Goal: Transaction & Acquisition: Book appointment/travel/reservation

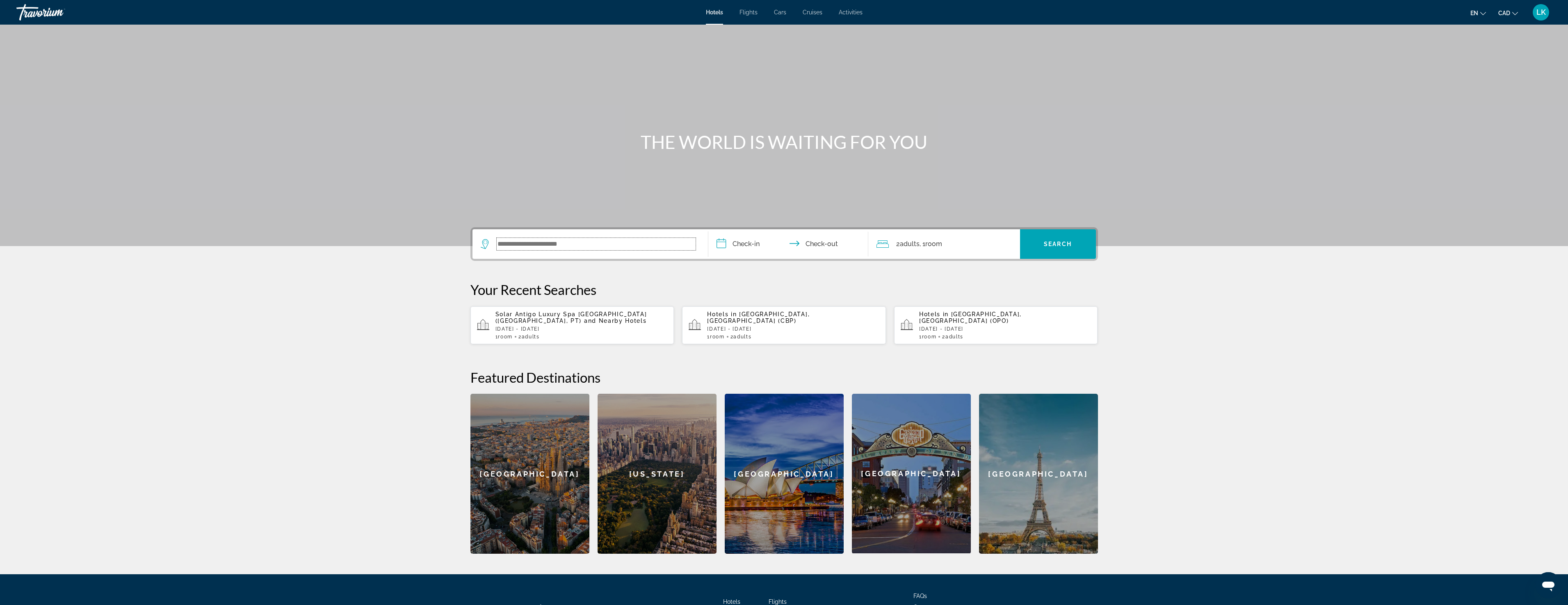
click at [517, 245] on input "Search widget" at bounding box center [596, 244] width 199 height 12
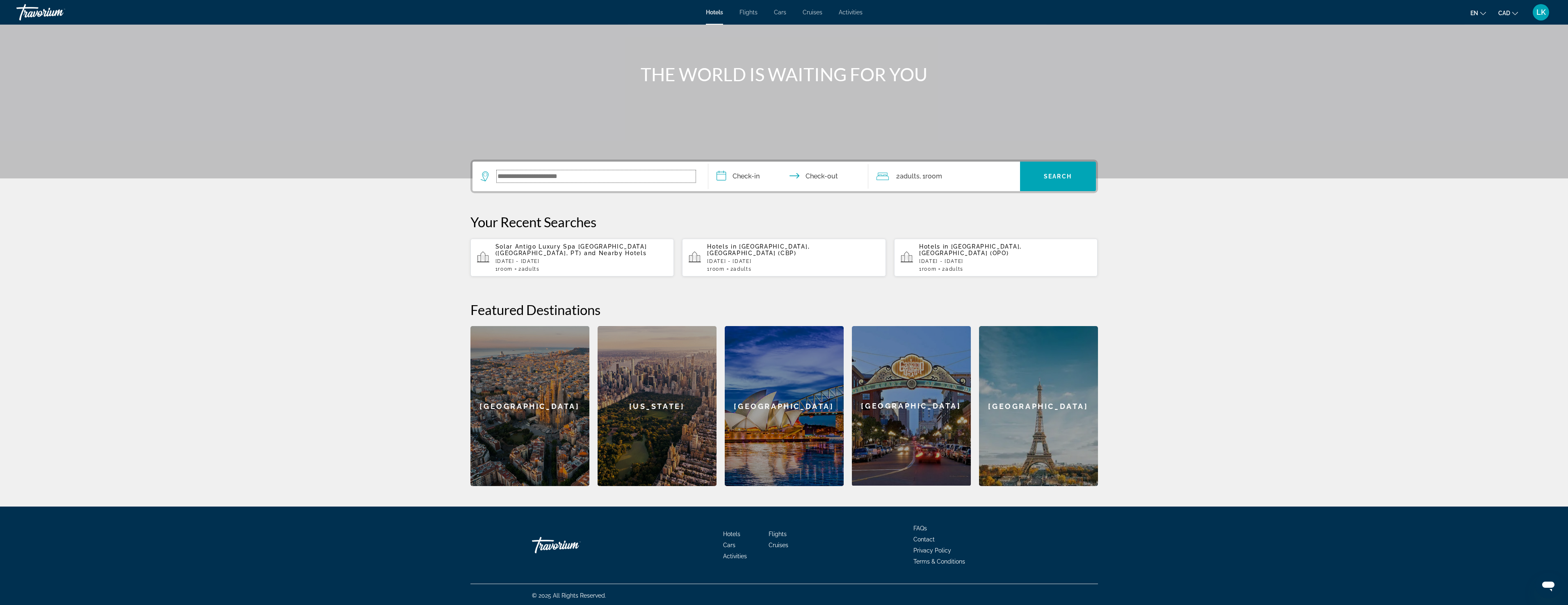
scroll to position [70, 0]
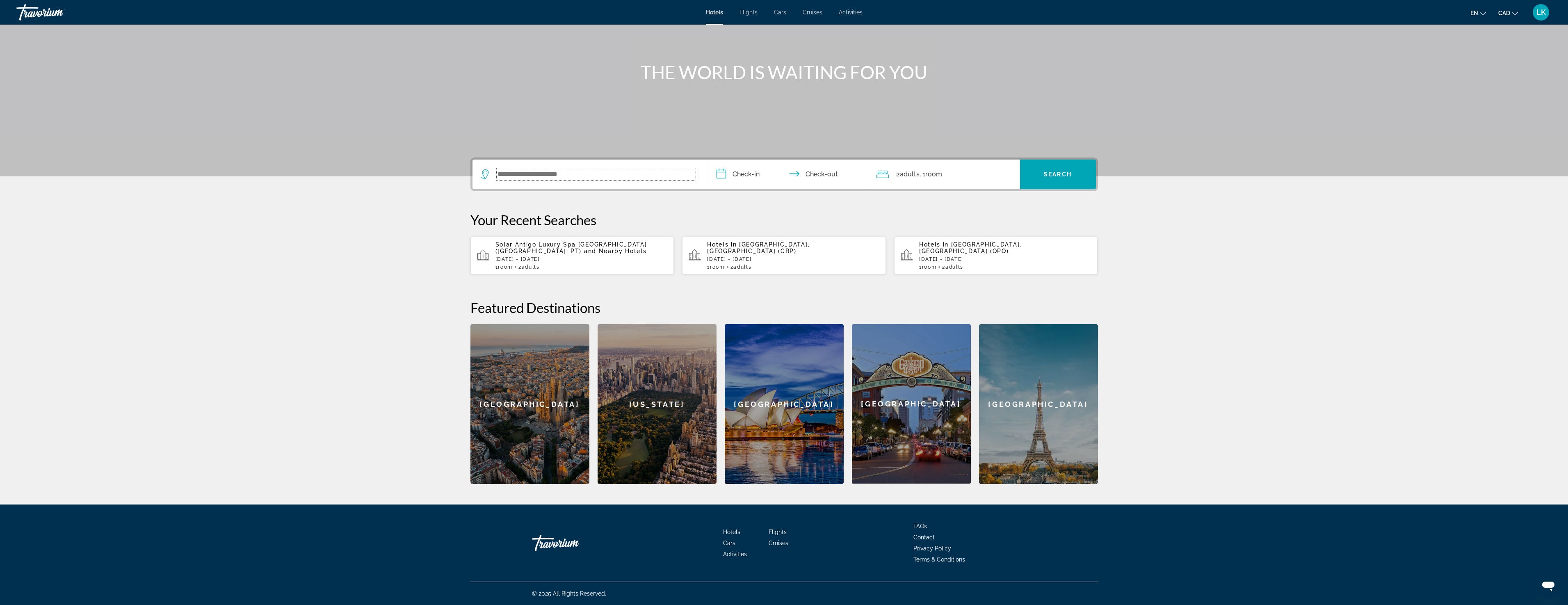
paste input "**********"
click at [550, 226] on button "[GEOGRAPHIC_DATA] ([GEOGRAPHIC_DATA], PT)" at bounding box center [571, 225] width 156 height 15
type input "**********"
click at [746, 177] on input "**********" at bounding box center [789, 176] width 163 height 32
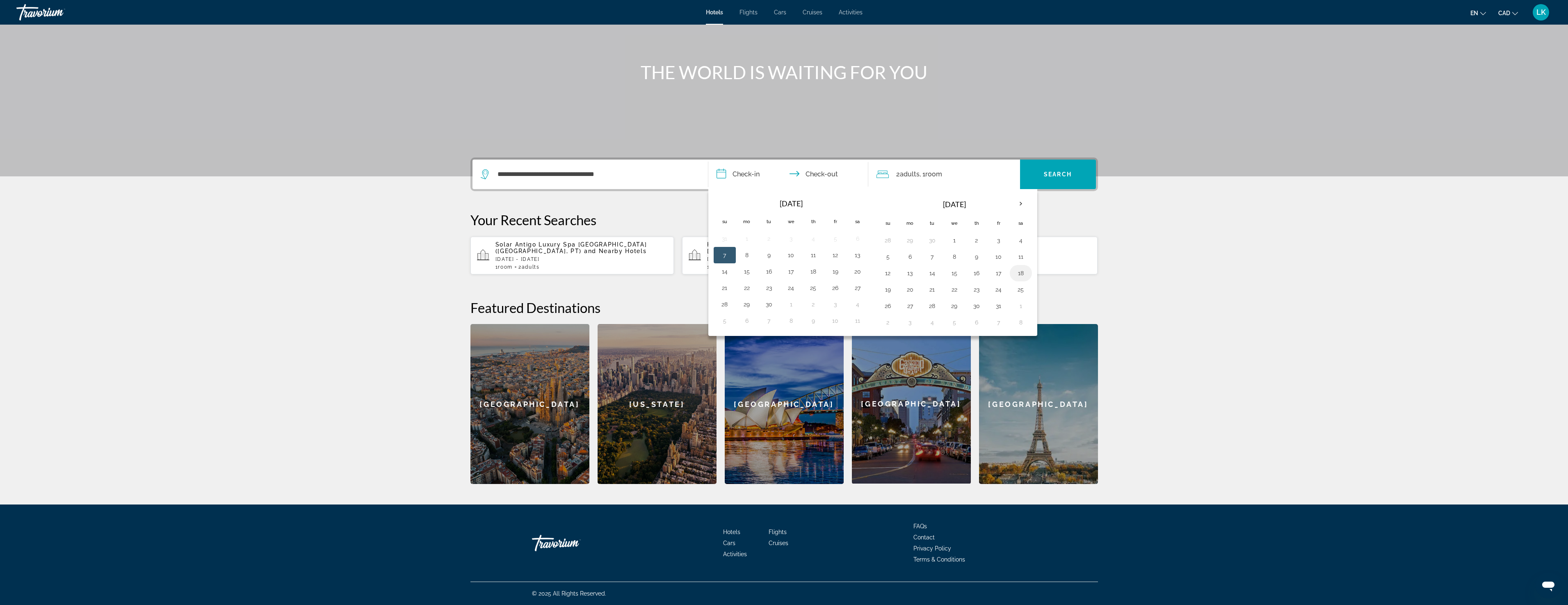
click at [1022, 273] on button "18" at bounding box center [1021, 273] width 13 height 11
click at [888, 287] on button "19" at bounding box center [888, 289] width 13 height 11
type input "**********"
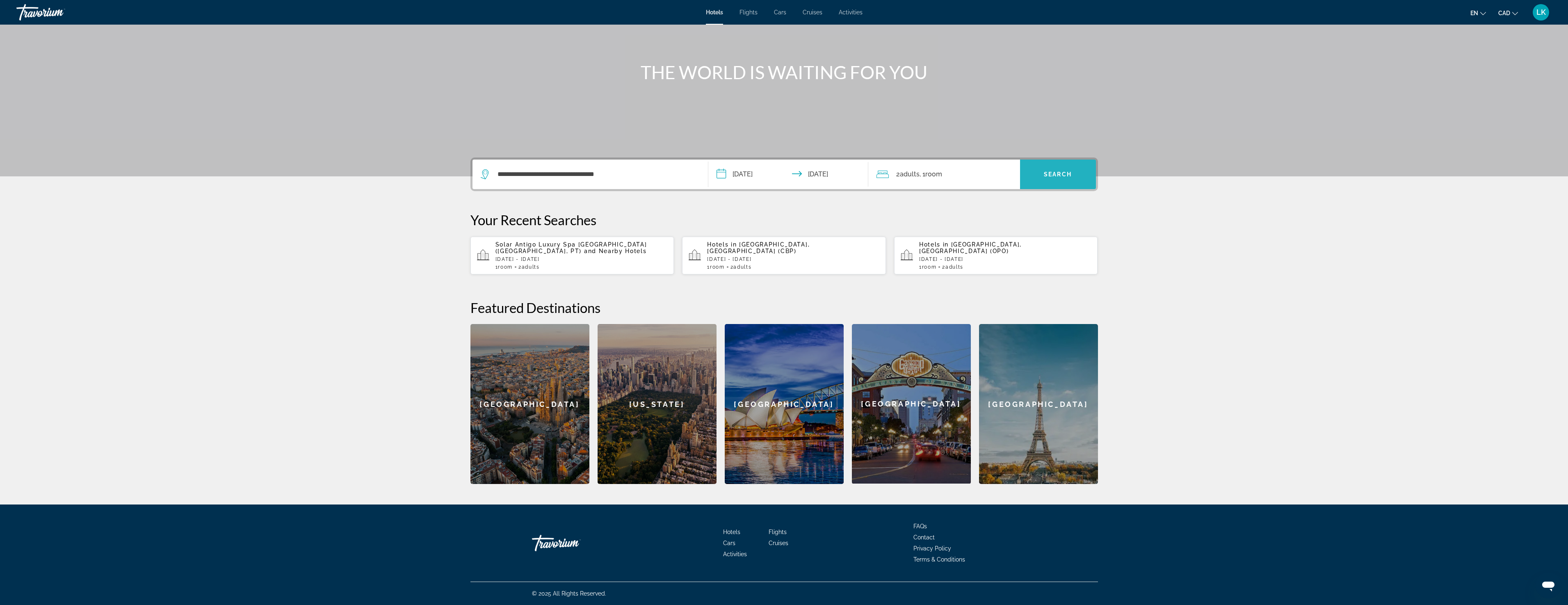
click at [1051, 173] on span "Search" at bounding box center [1058, 175] width 28 height 7
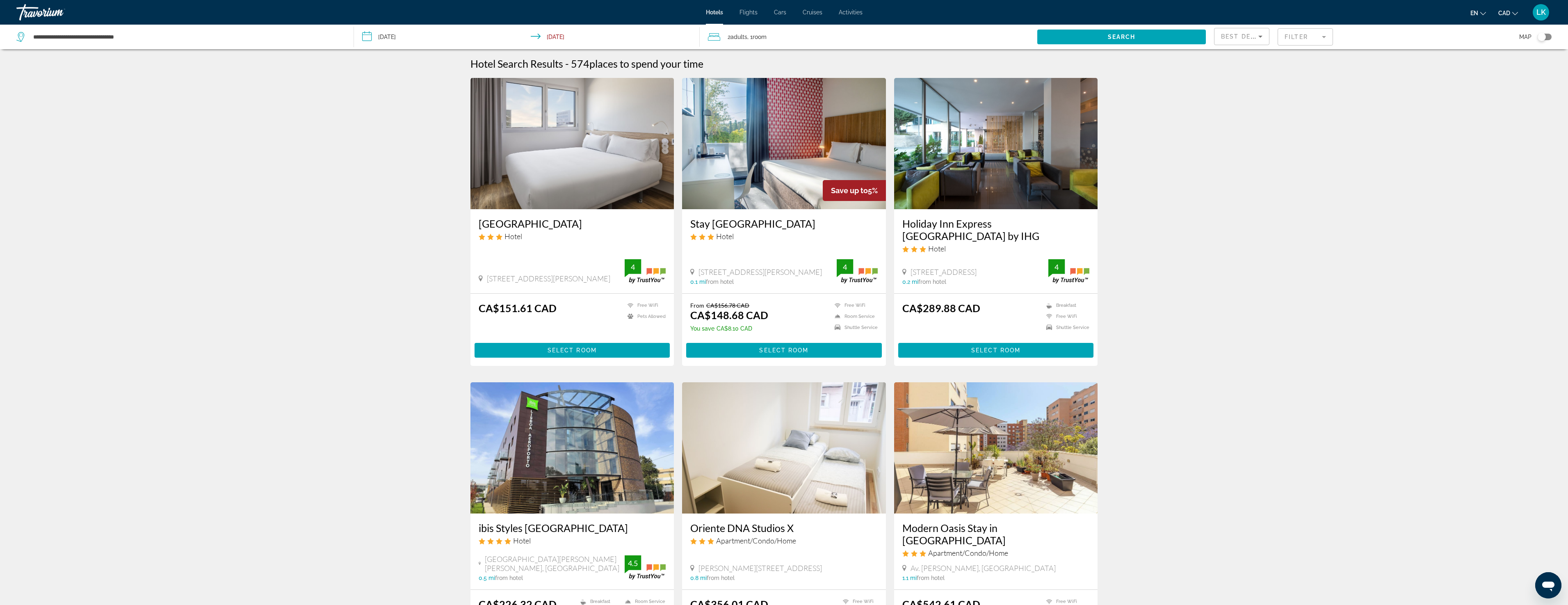
click at [541, 226] on h3 "[GEOGRAPHIC_DATA]" at bounding box center [572, 224] width 187 height 12
click at [140, 36] on input "**********" at bounding box center [187, 37] width 309 height 12
drag, startPoint x: 52, startPoint y: 37, endPoint x: 66, endPoint y: 37, distance: 14.0
click at [32, 38] on input "**********" at bounding box center [187, 37] width 309 height 12
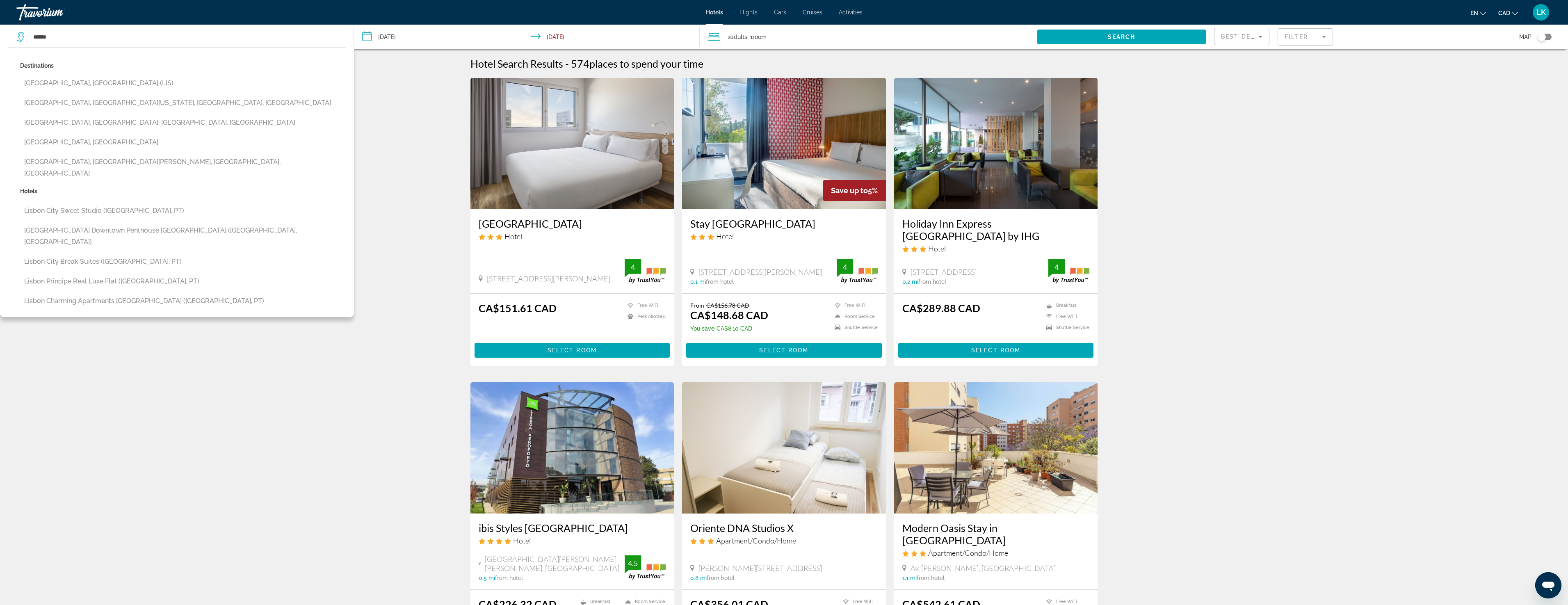
click at [84, 81] on button "[GEOGRAPHIC_DATA], [GEOGRAPHIC_DATA] (LIS)" at bounding box center [183, 83] width 326 height 15
type input "**********"
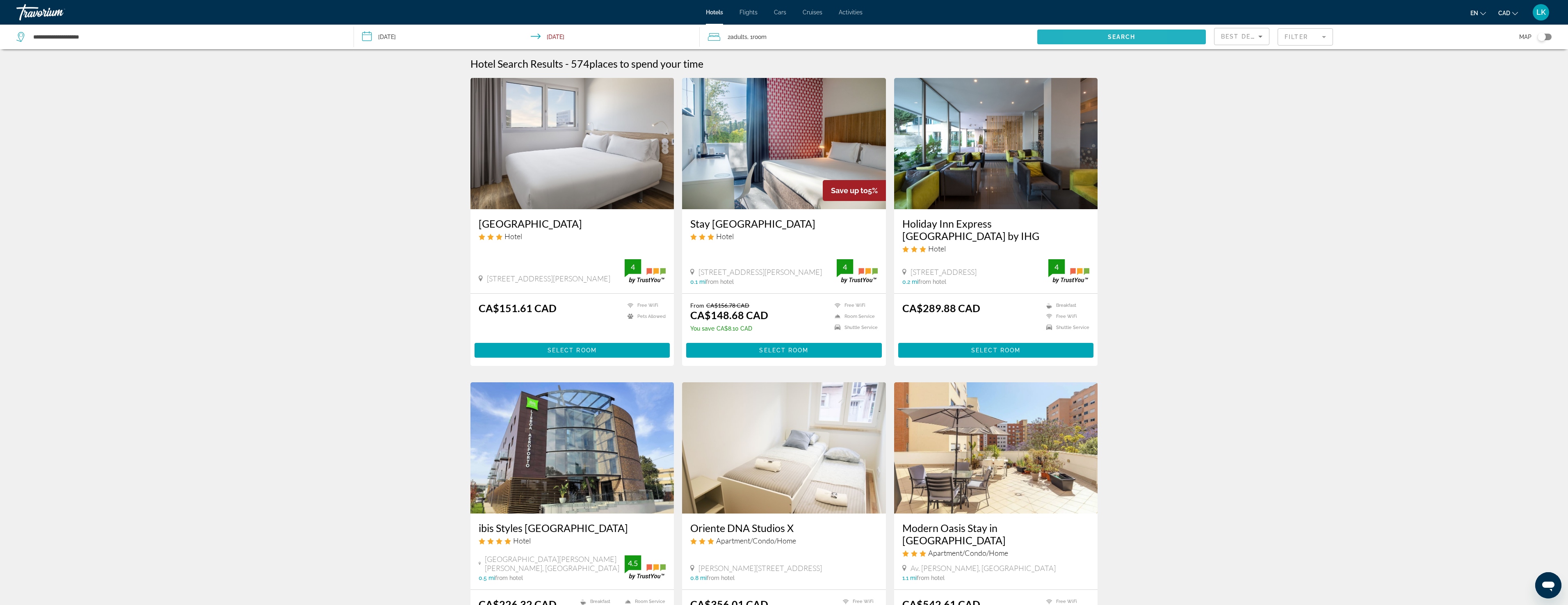
click at [1082, 38] on span "Search widget" at bounding box center [1121, 36] width 168 height 19
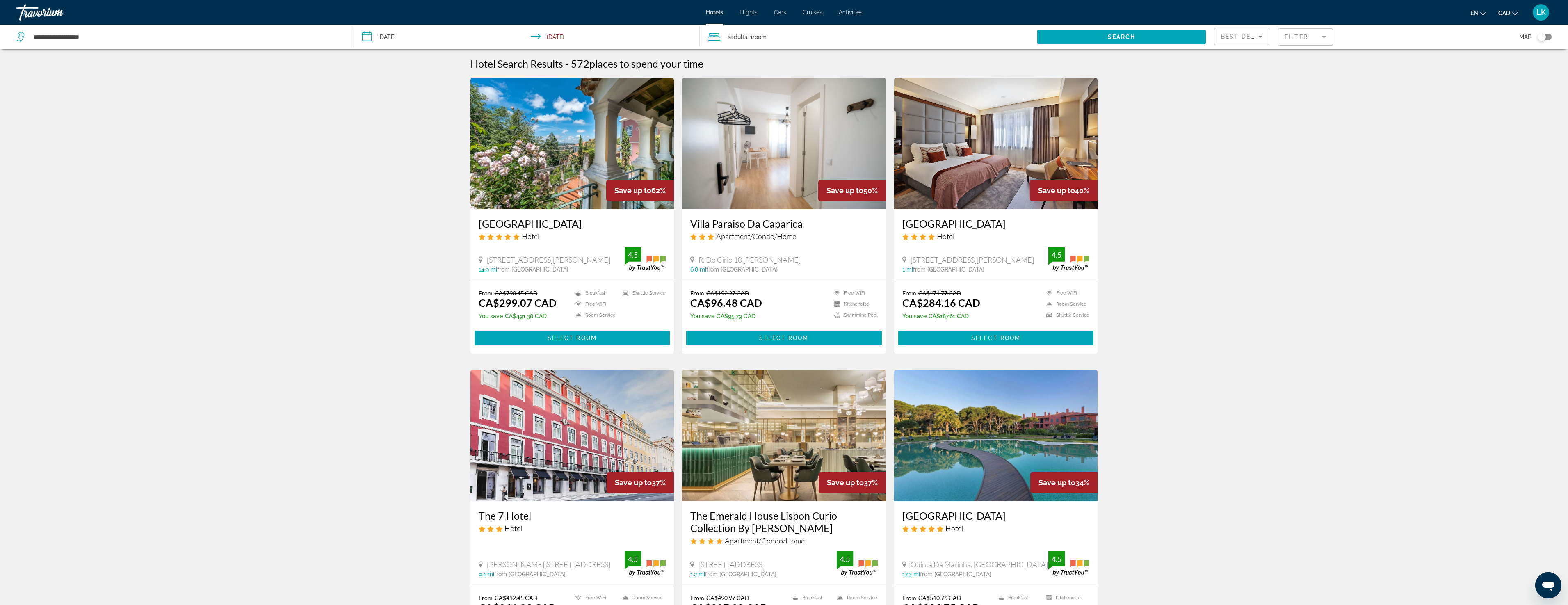
click at [1293, 34] on mat-form-field "Filter" at bounding box center [1305, 37] width 55 height 17
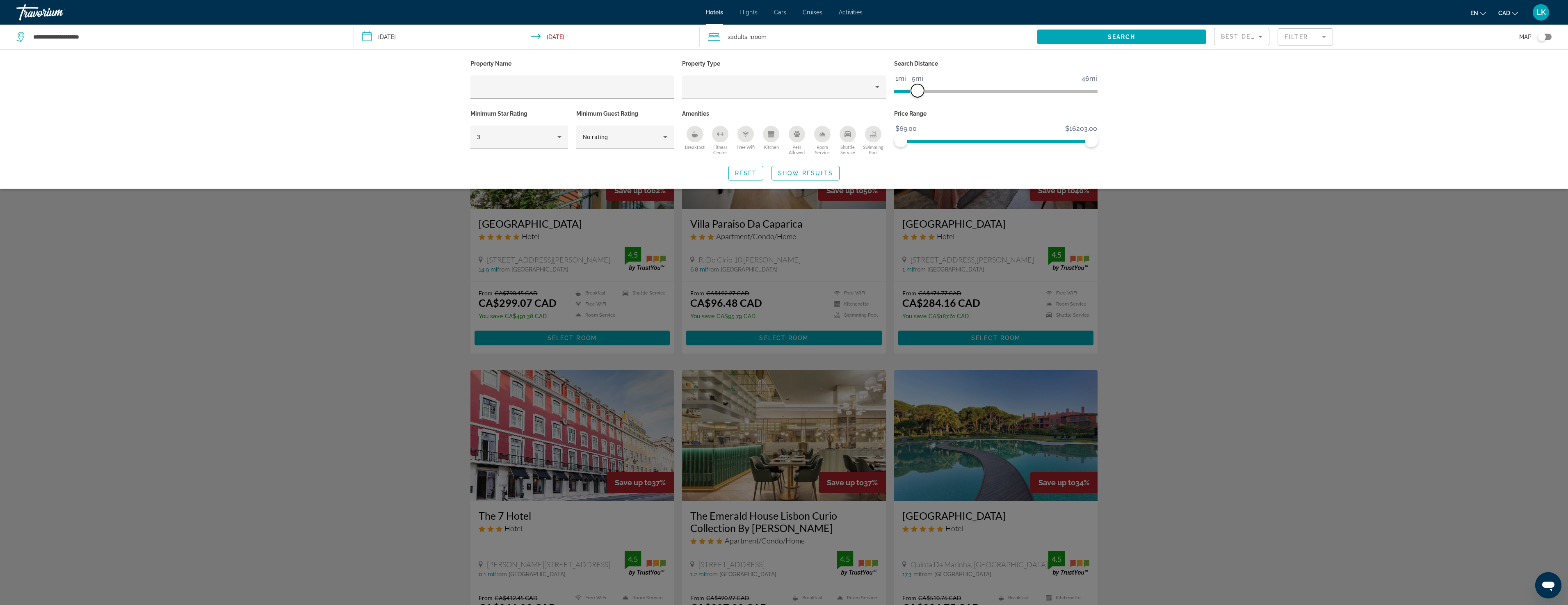
drag, startPoint x: 1021, startPoint y: 87, endPoint x: 1142, endPoint y: 50, distance: 126.5
click at [918, 90] on span "ngx-slider" at bounding box center [918, 91] width 13 height 13
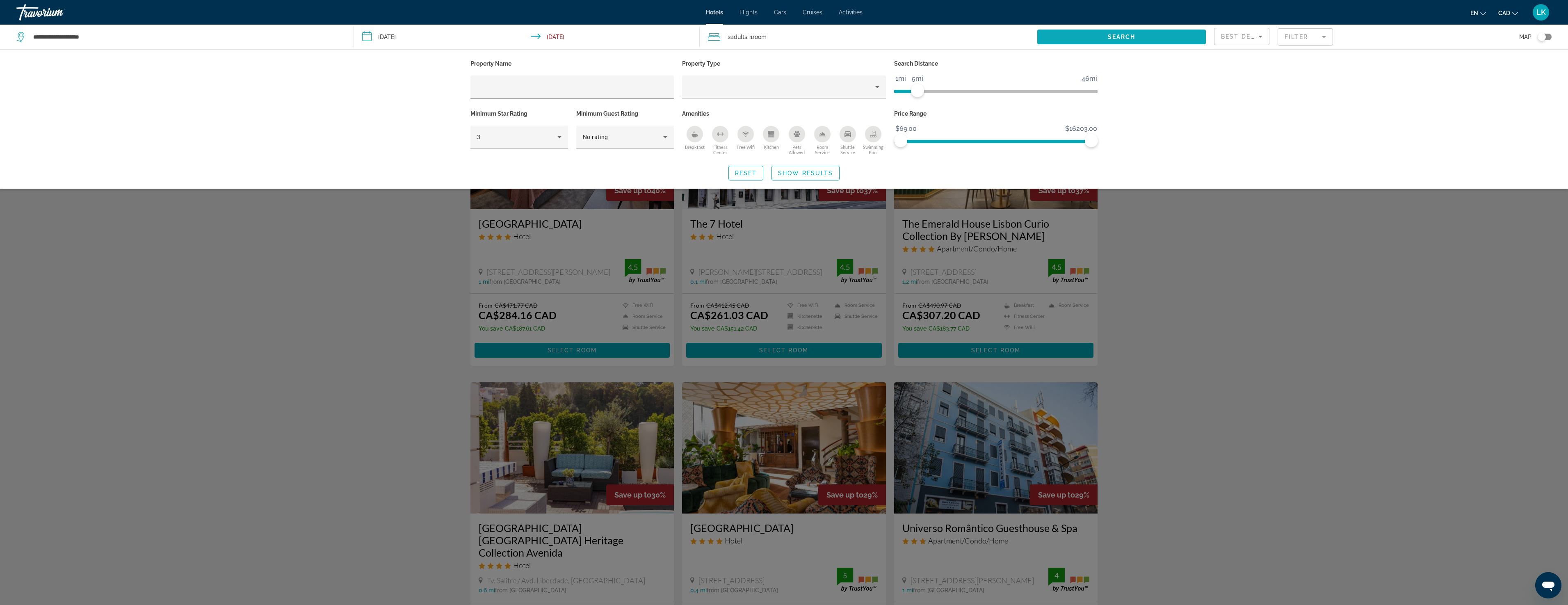
click at [1145, 37] on span "Search widget" at bounding box center [1121, 36] width 168 height 19
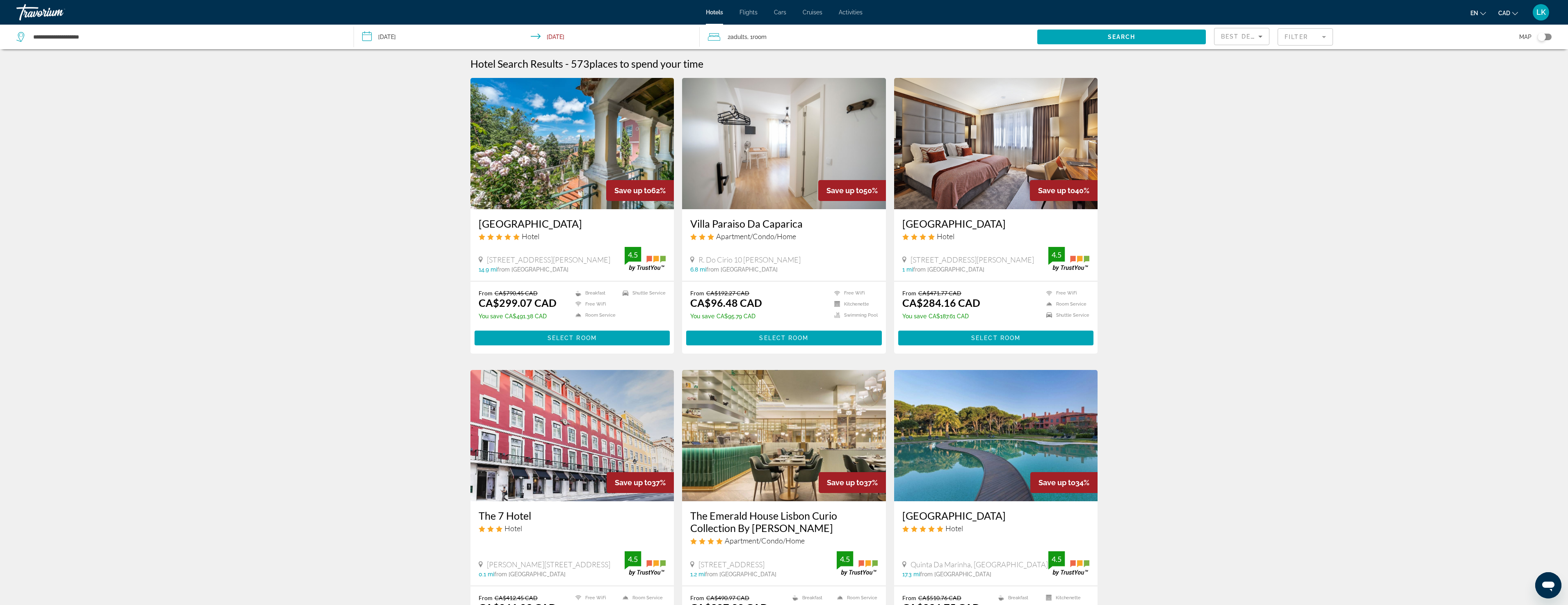
click at [1548, 37] on div "Toggle map" at bounding box center [1544, 37] width 14 height 7
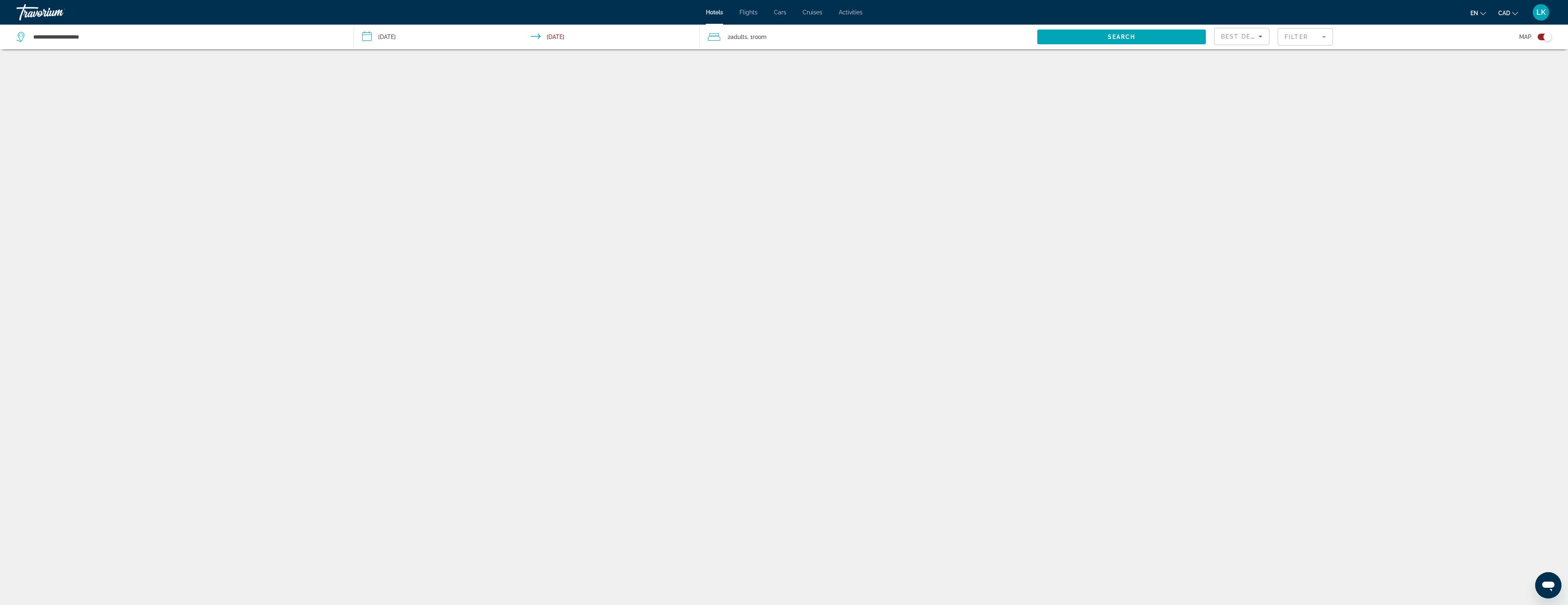
scroll to position [49, 0]
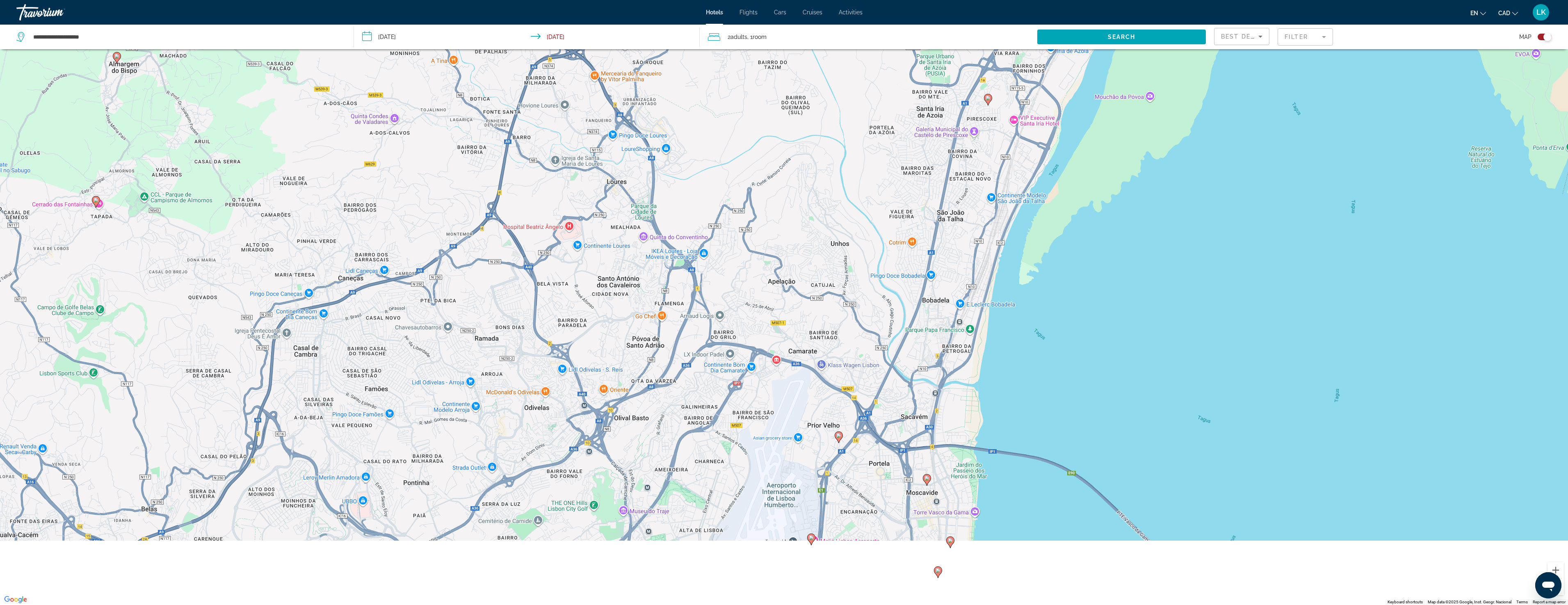
drag, startPoint x: 864, startPoint y: 443, endPoint x: 875, endPoint y: 371, distance: 72.8
click at [861, 247] on div "To activate drag with keyboard, press Alt + Enter. Once in keyboard drag state,…" at bounding box center [784, 302] width 1568 height 605
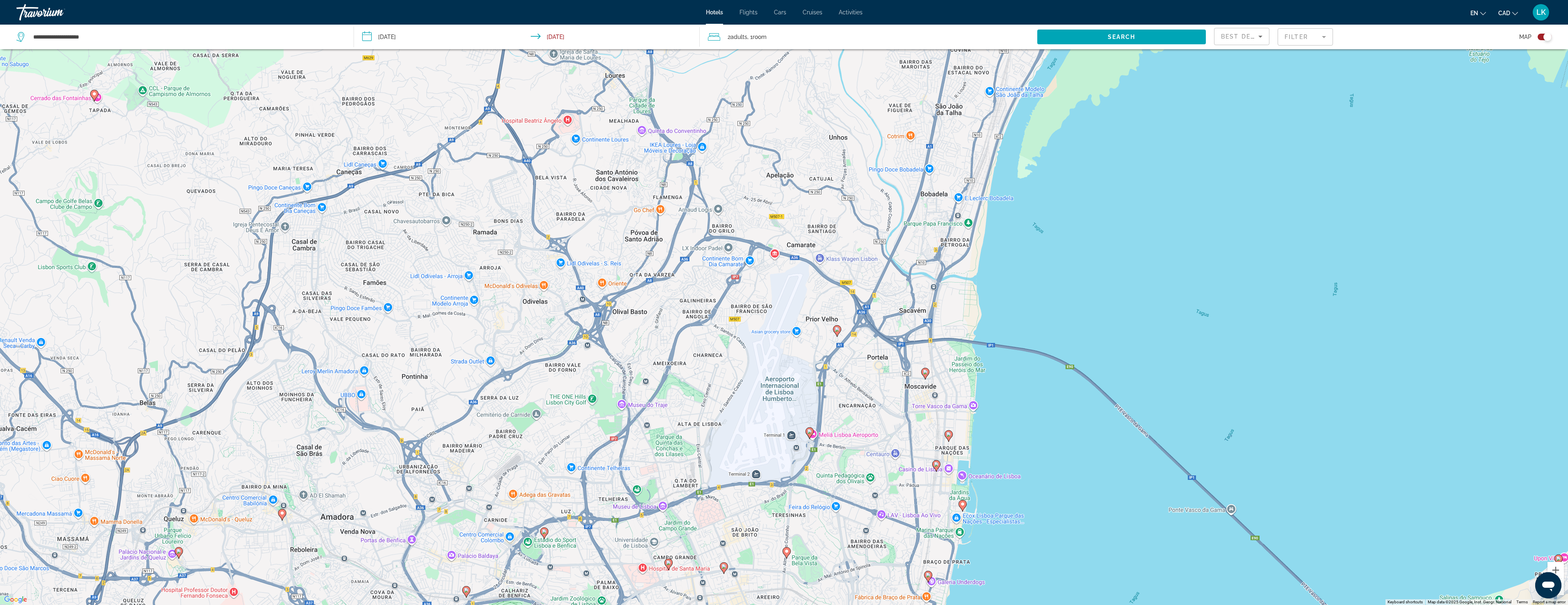
click at [837, 330] on image "Main content" at bounding box center [836, 329] width 5 height 5
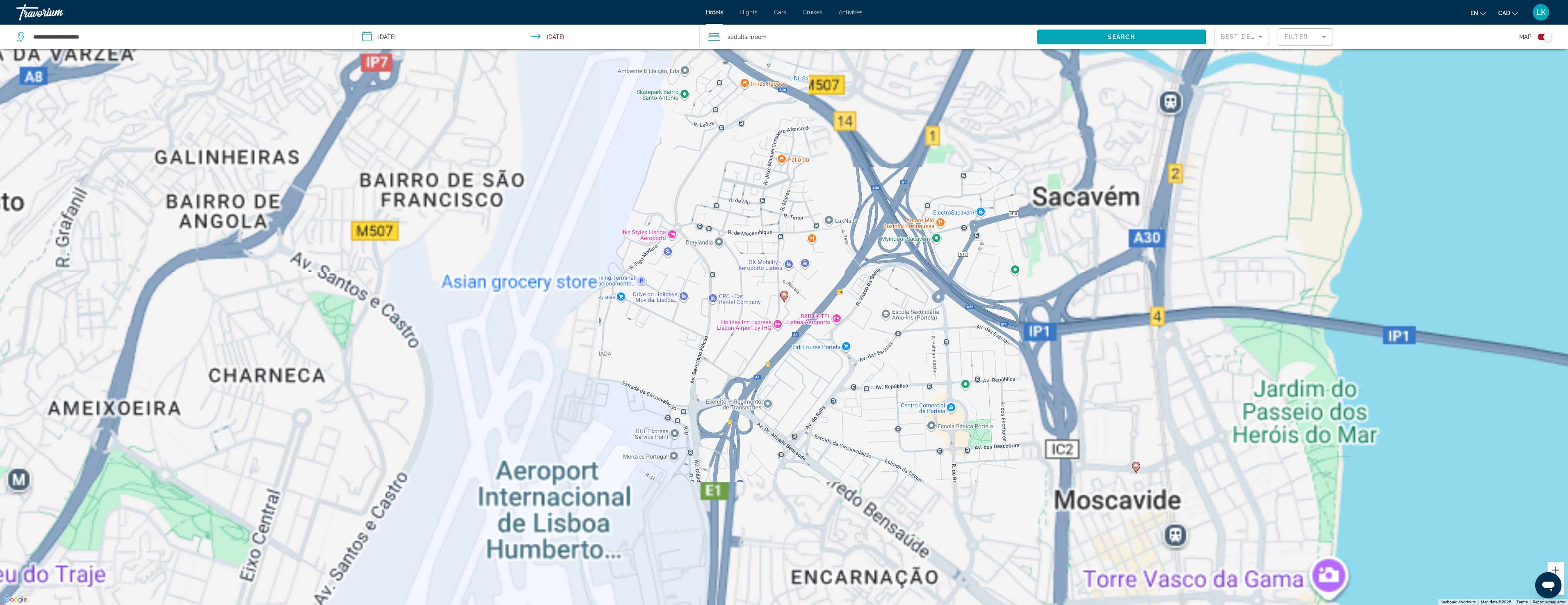
click at [785, 296] on image "Main content" at bounding box center [783, 295] width 5 height 5
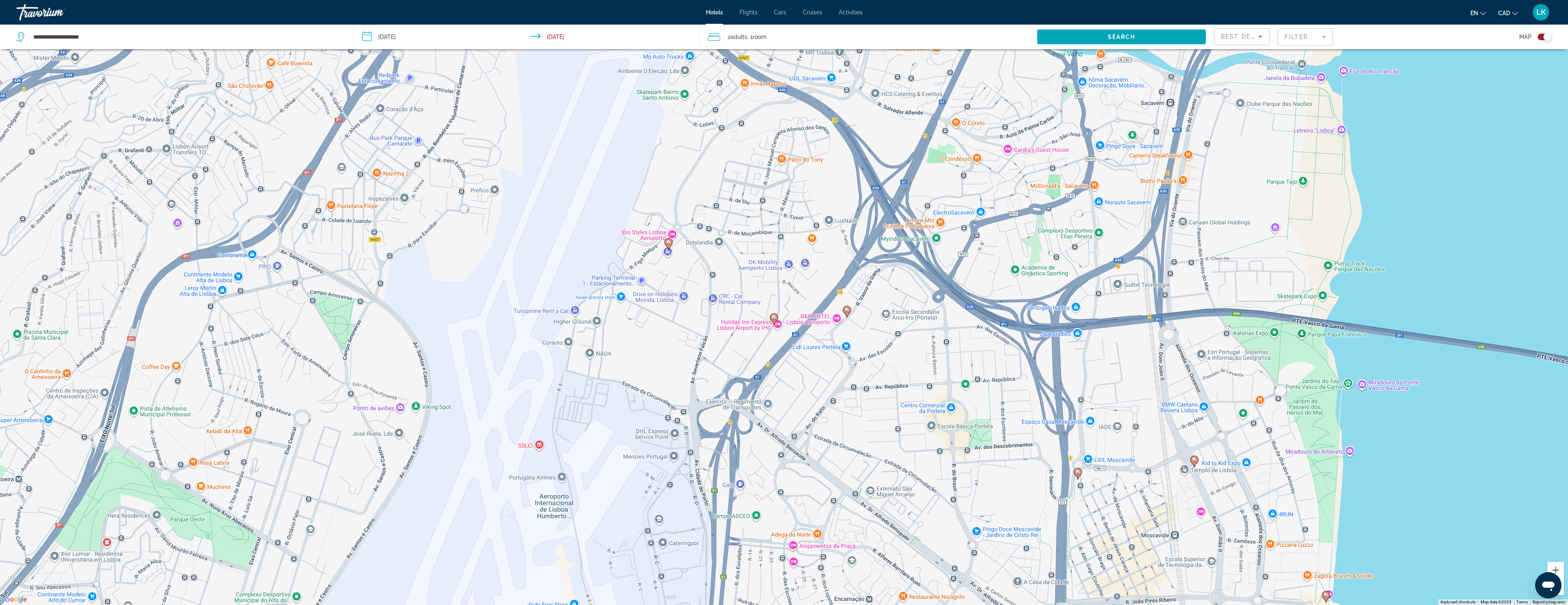
click at [817, 321] on div "To navigate, press the arrow keys. To activate drag with keyboard, press Alt + …" at bounding box center [784, 302] width 1568 height 605
click at [872, 267] on button "Close" at bounding box center [873, 266] width 19 height 19
click at [673, 233] on div "To navigate, press the arrow keys. To activate drag with keyboard, press Alt + …" at bounding box center [784, 302] width 1568 height 605
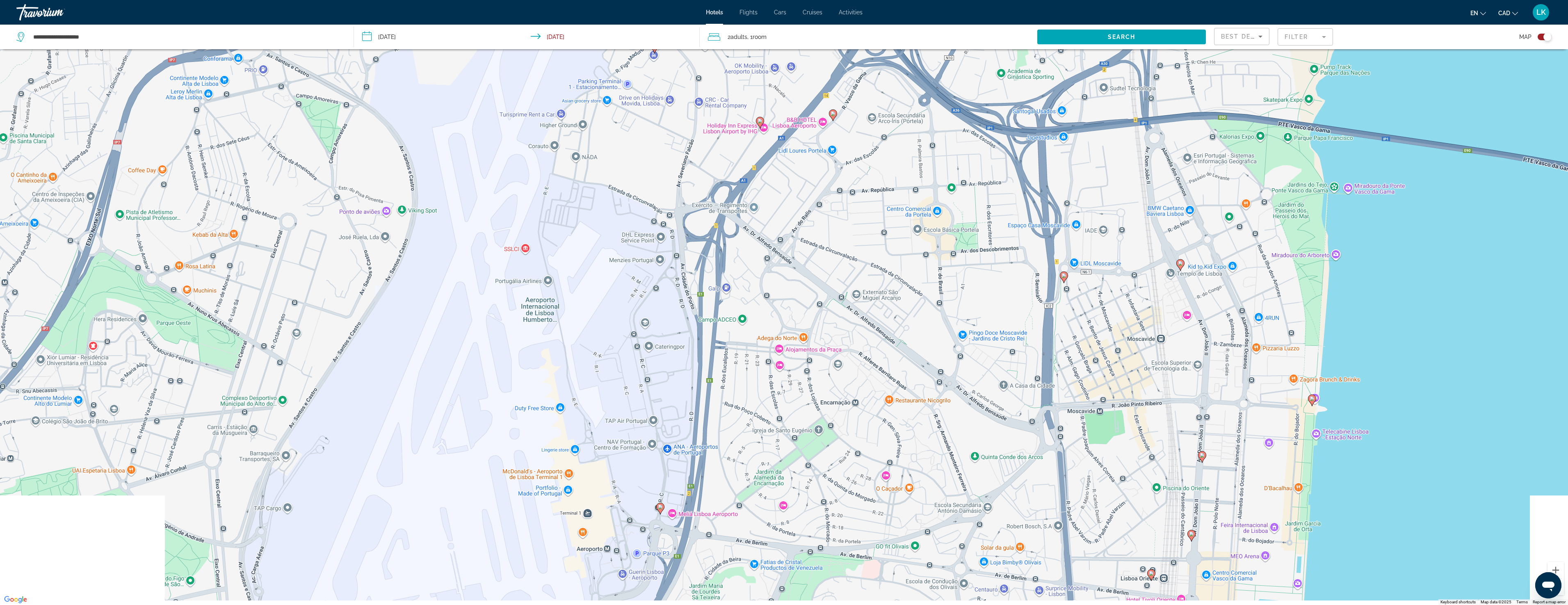
drag, startPoint x: 807, startPoint y: 432, endPoint x: 793, endPoint y: 216, distance: 216.5
click at [793, 216] on div "To navigate, press the arrow keys. To activate drag with keyboard, press Alt + …" at bounding box center [784, 302] width 1568 height 605
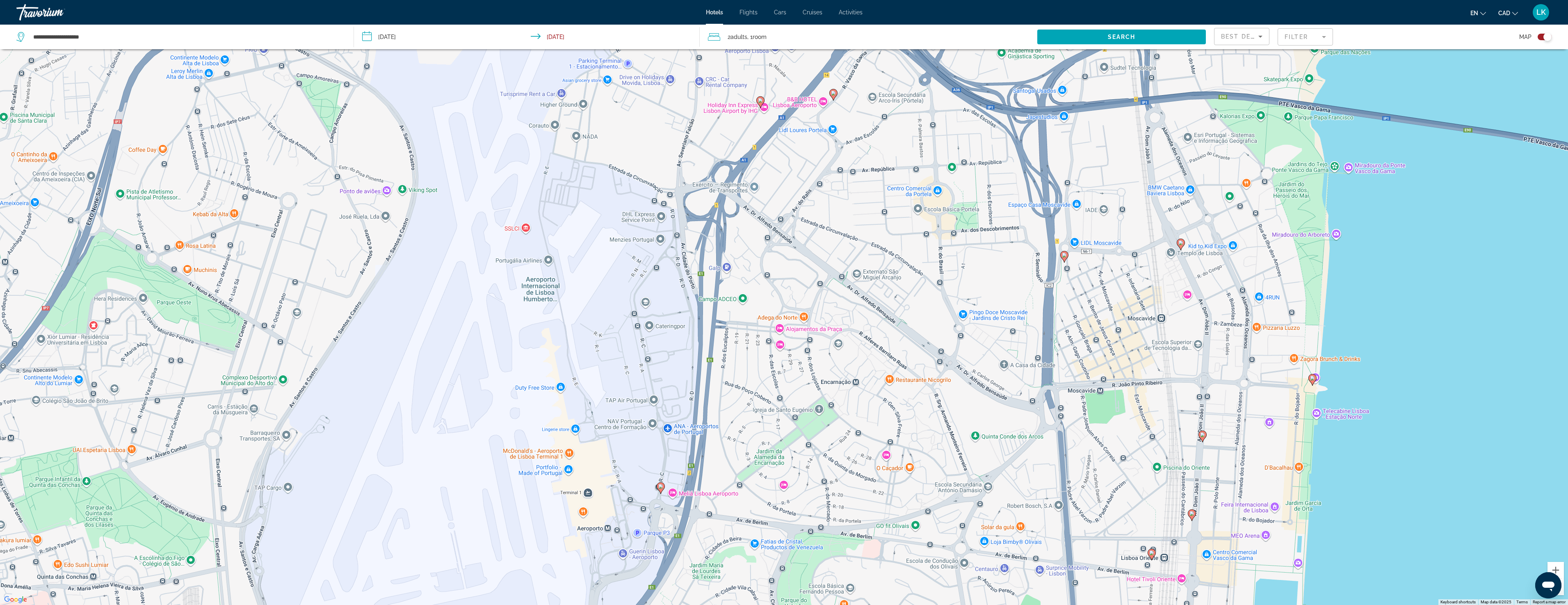
click at [777, 328] on div "To navigate, press the arrow keys. To activate drag with keyboard, press Alt + …" at bounding box center [784, 302] width 1568 height 605
click at [779, 332] on div "To navigate, press the arrow keys. To activate drag with keyboard, press Alt + …" at bounding box center [784, 302] width 1568 height 605
click at [771, 277] on div "Alojamentos da Praça" at bounding box center [770, 277] width 74 height 6
click at [759, 291] on div "[GEOGRAPHIC_DATA]" at bounding box center [770, 290] width 74 height 6
click at [779, 278] on div "Alojamentos da Praça" at bounding box center [770, 277] width 74 height 6
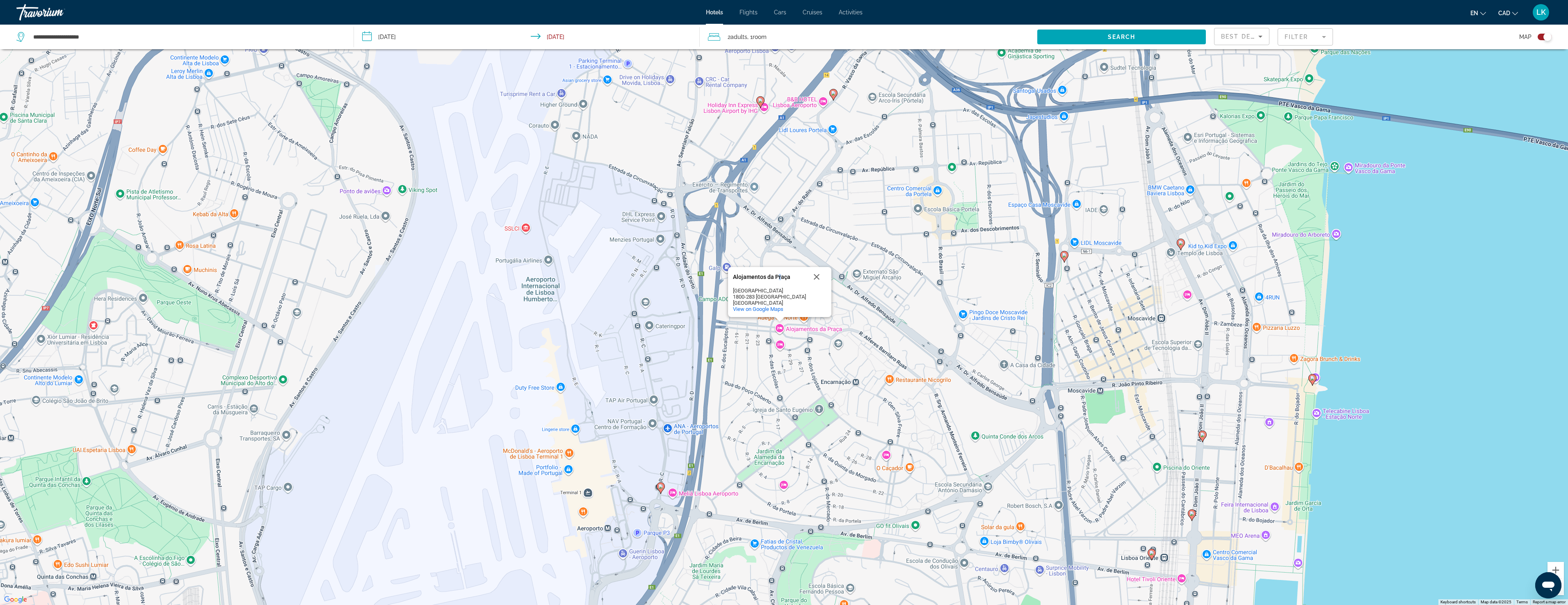
click at [761, 279] on div "Alojamentos da Praça" at bounding box center [770, 277] width 74 height 6
click at [762, 298] on div "1800-283 [GEOGRAPHIC_DATA]" at bounding box center [770, 296] width 74 height 6
click at [781, 487] on div "To navigate, press the arrow keys. To activate drag with keyboard, press Alt + …" at bounding box center [784, 302] width 1568 height 605
click at [761, 434] on div "Be My Neighbour - Guesthouse" at bounding box center [774, 436] width 74 height 12
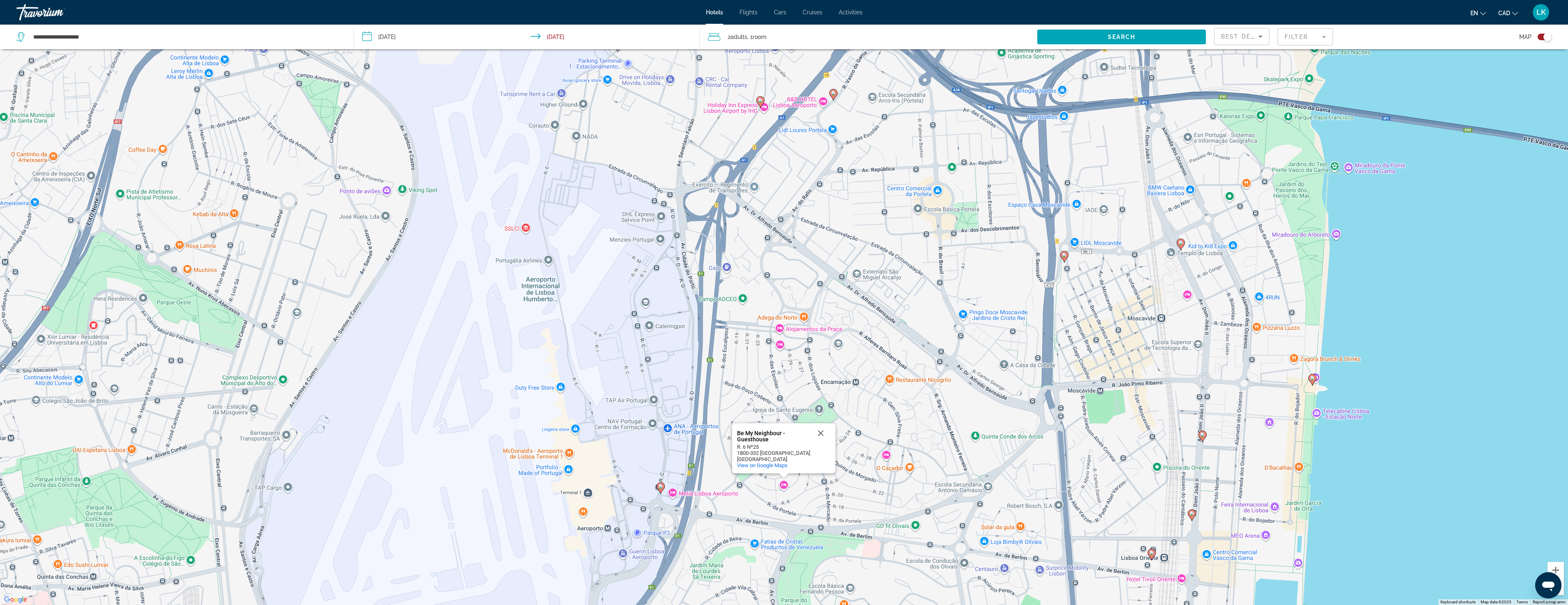
drag, startPoint x: 1541, startPoint y: 38, endPoint x: 1476, endPoint y: 126, distance: 109.4
click at [1540, 38] on div "Toggle map" at bounding box center [1544, 37] width 14 height 7
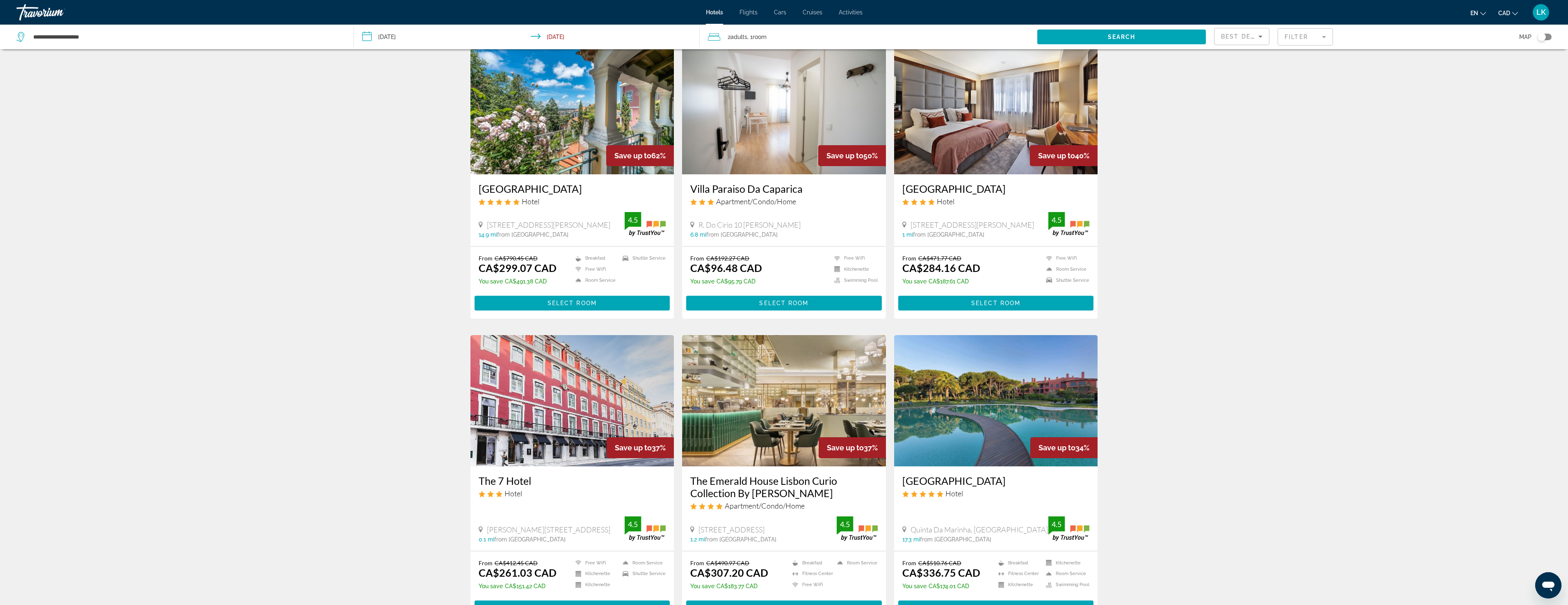
scroll to position [15, 0]
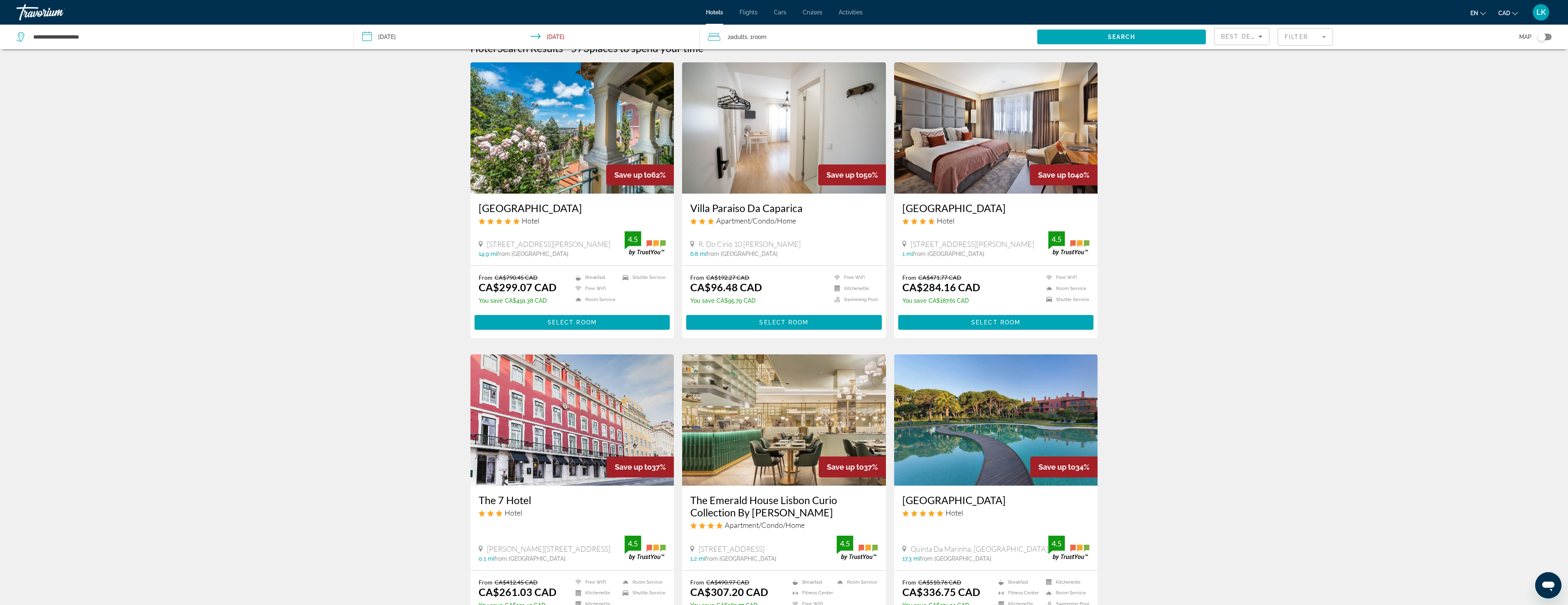
click at [1291, 46] on div "Filter" at bounding box center [1305, 37] width 55 height 25
click at [1306, 36] on mat-form-field "Filter" at bounding box center [1305, 37] width 55 height 17
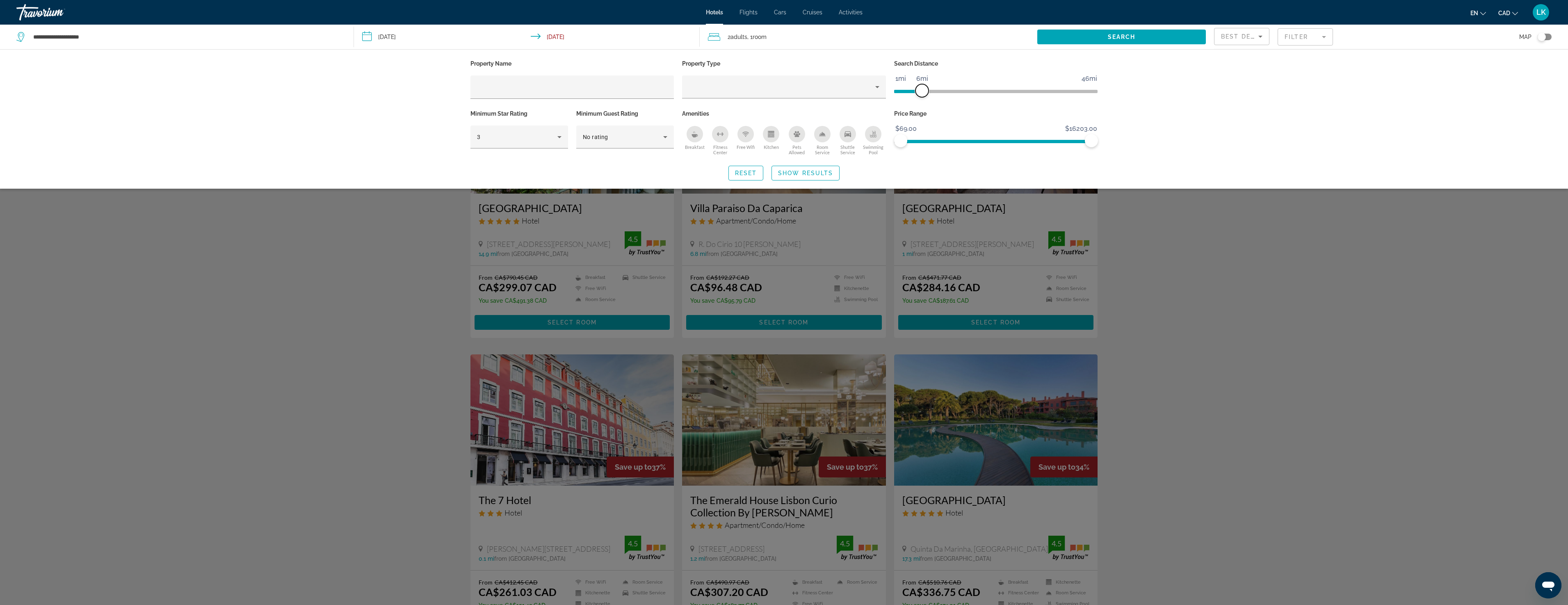
drag, startPoint x: 1020, startPoint y: 91, endPoint x: 1078, endPoint y: 144, distance: 78.6
click at [924, 94] on span "ngx-slider" at bounding box center [922, 91] width 13 height 13
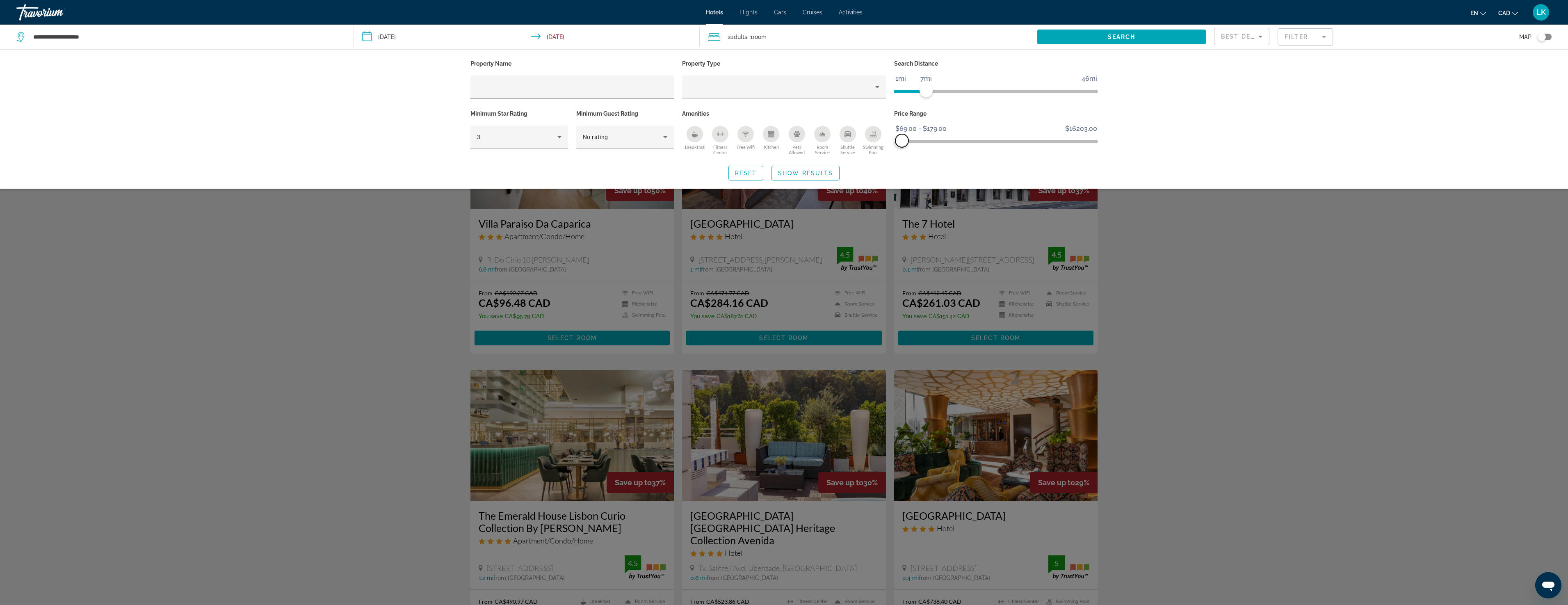
drag, startPoint x: 1089, startPoint y: 140, endPoint x: 889, endPoint y: 148, distance: 200.2
click at [901, 138] on span "ngx-slider-max" at bounding box center [902, 141] width 13 height 13
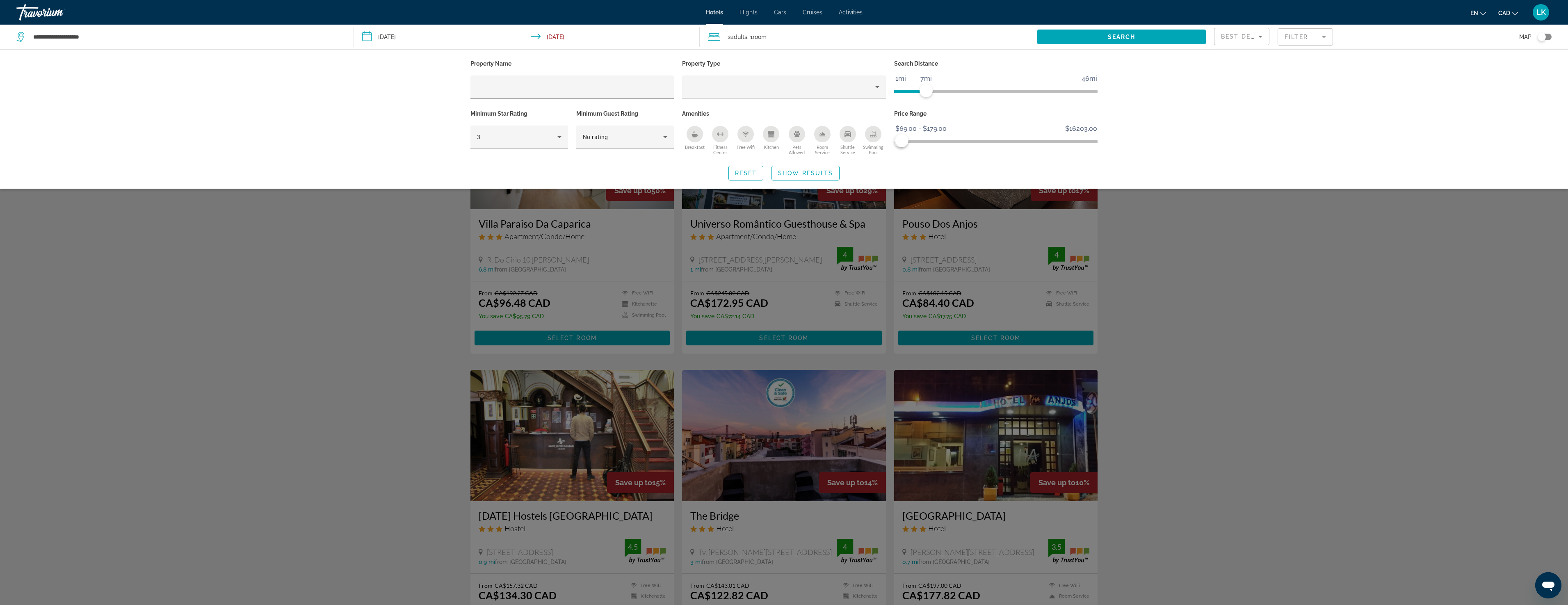
click at [795, 173] on span "Show Results" at bounding box center [805, 173] width 55 height 7
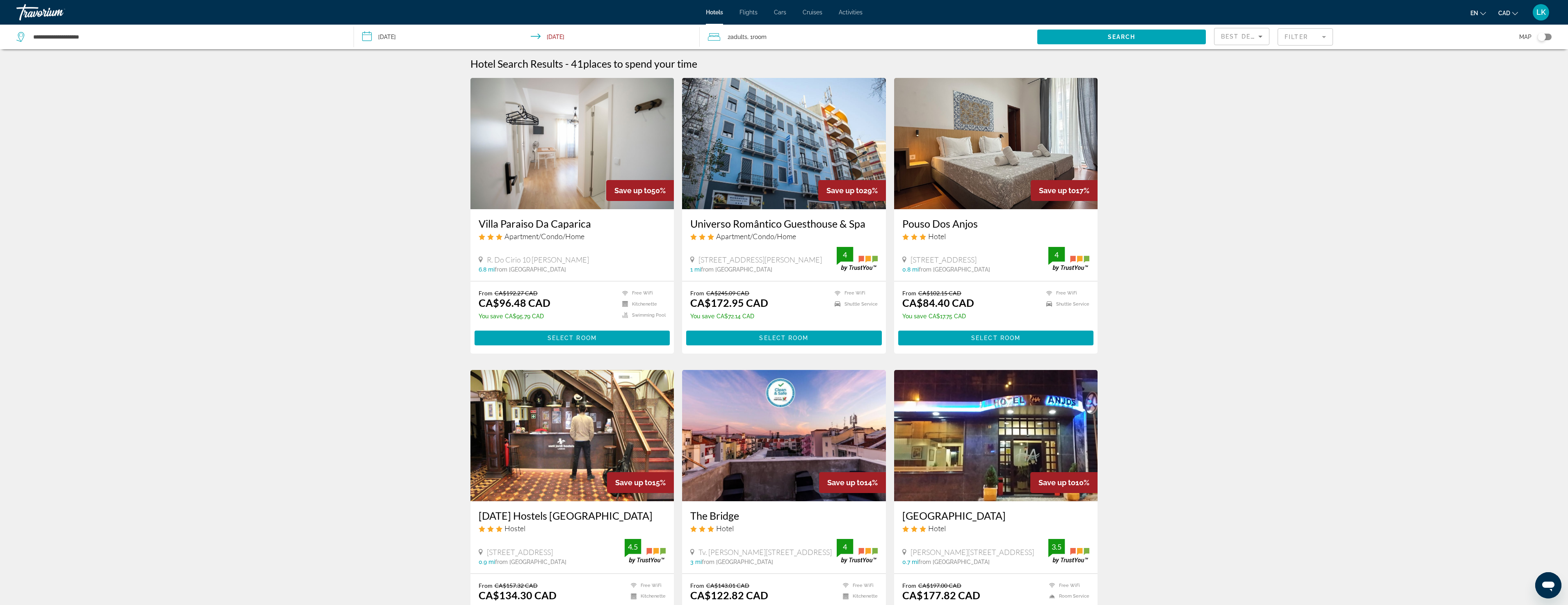
click at [1251, 36] on span "Best Deals" at bounding box center [1242, 36] width 43 height 7
click at [1294, 38] on div at bounding box center [784, 302] width 1568 height 605
click at [1297, 40] on mat-form-field "Filter" at bounding box center [1305, 37] width 55 height 17
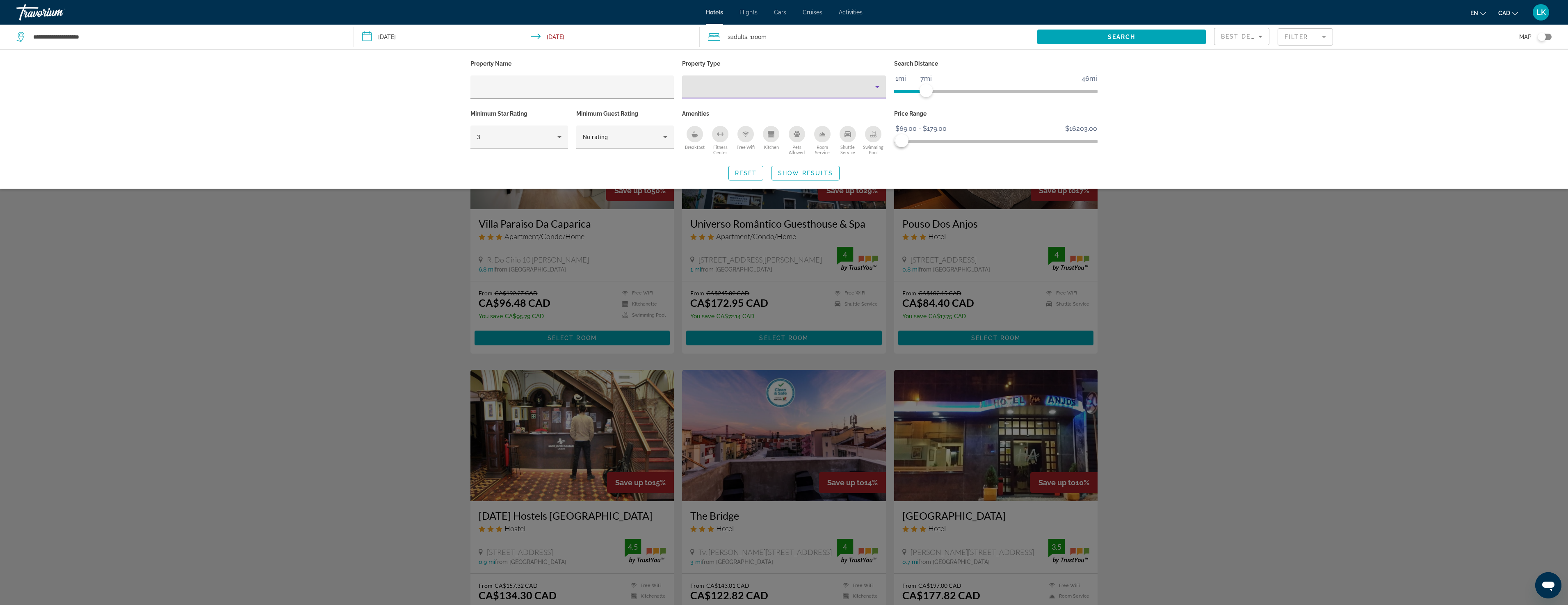
click at [877, 89] on icon "Property type" at bounding box center [877, 87] width 10 height 10
click at [877, 89] on div at bounding box center [784, 302] width 1568 height 605
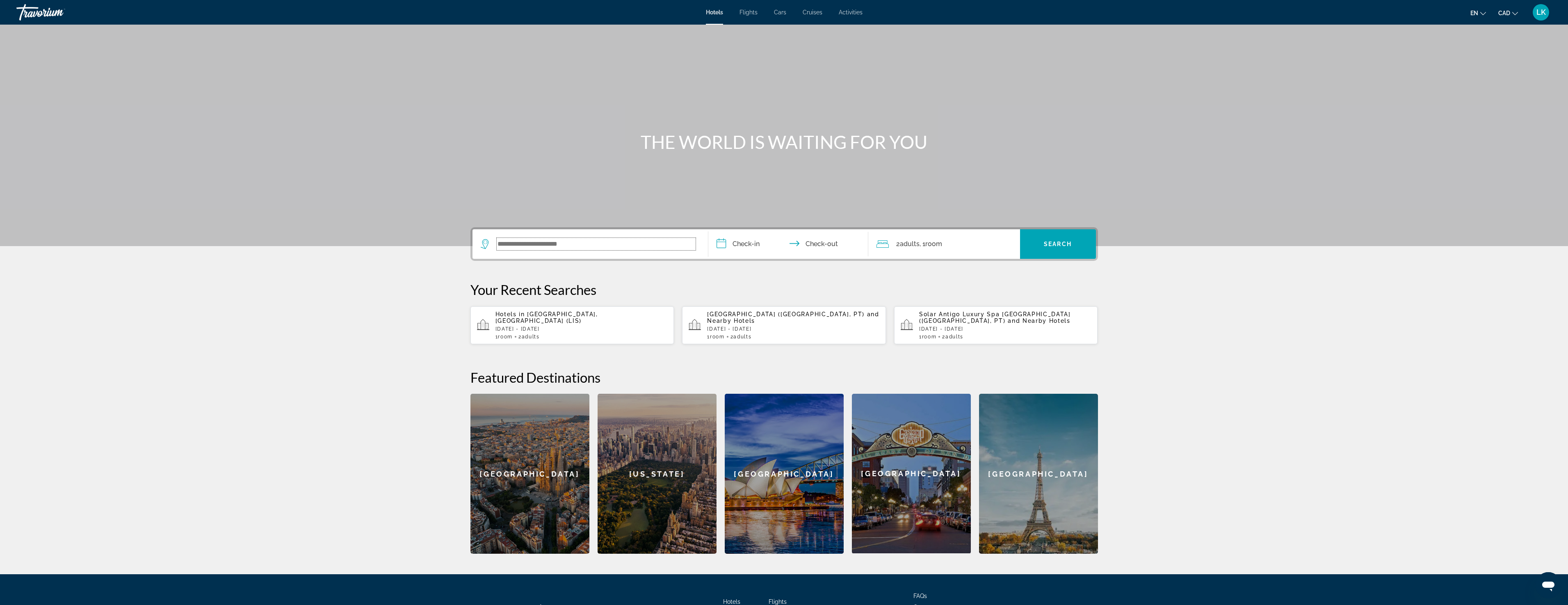
click at [546, 246] on input "Search widget" at bounding box center [596, 244] width 199 height 12
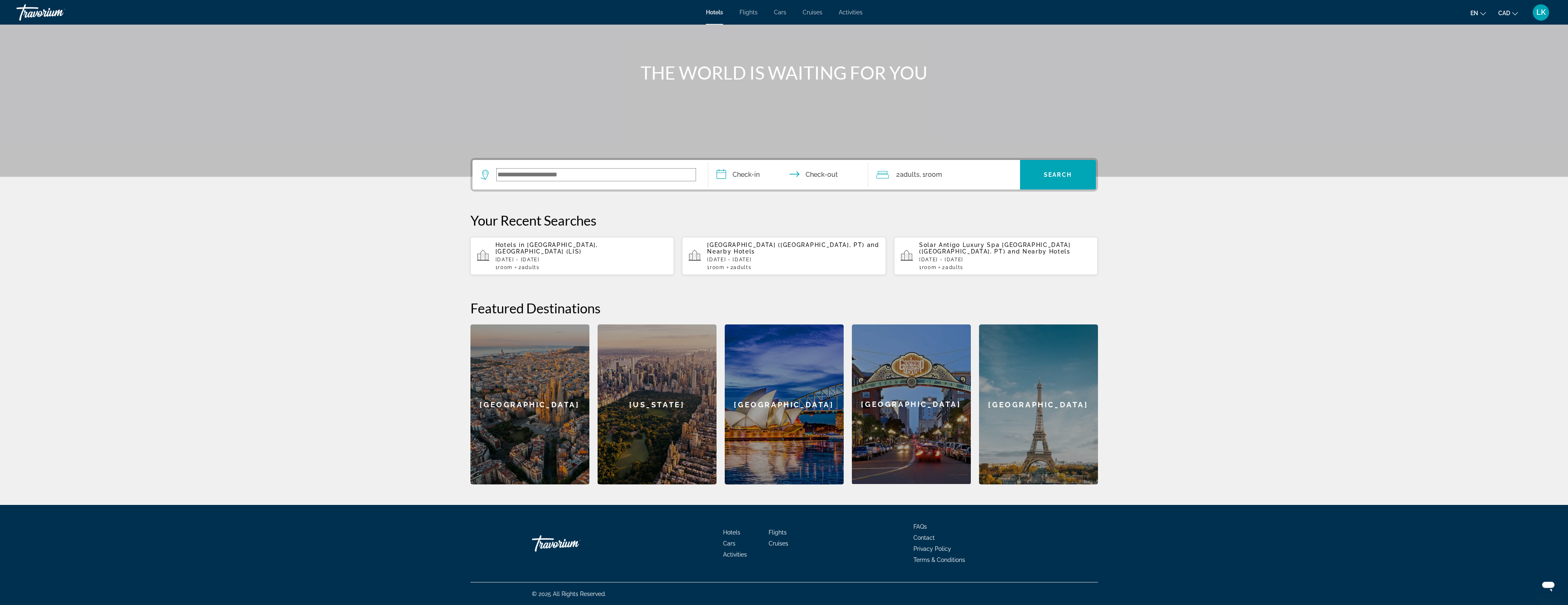
scroll to position [70, 0]
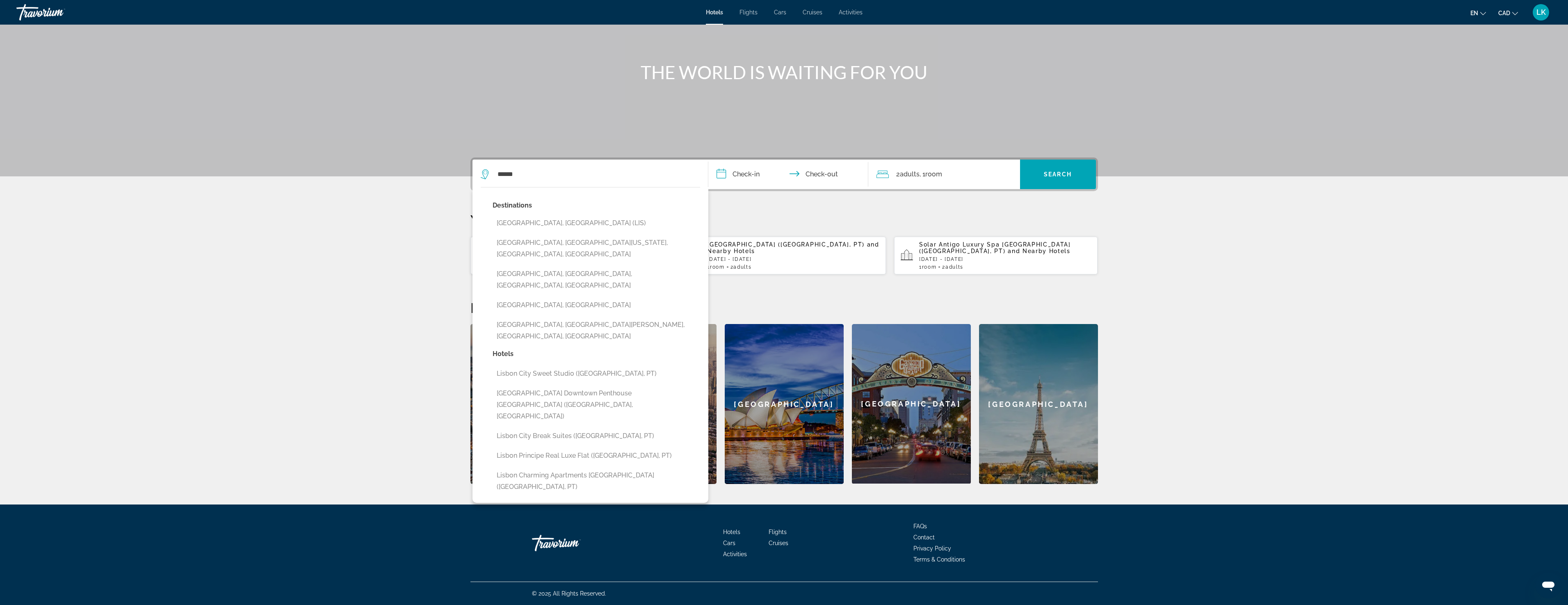
click at [546, 225] on button "[GEOGRAPHIC_DATA], [GEOGRAPHIC_DATA] (LIS)" at bounding box center [596, 223] width 207 height 15
type input "**********"
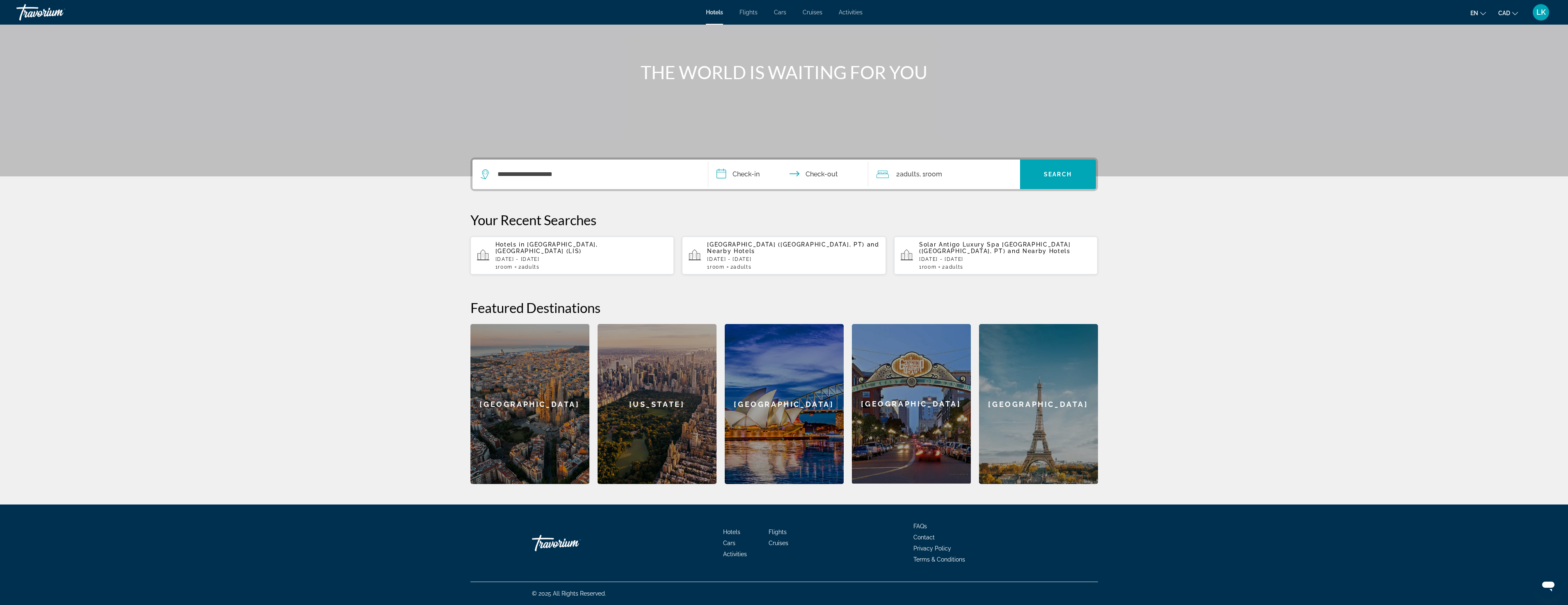
click at [751, 175] on input "**********" at bounding box center [789, 176] width 163 height 32
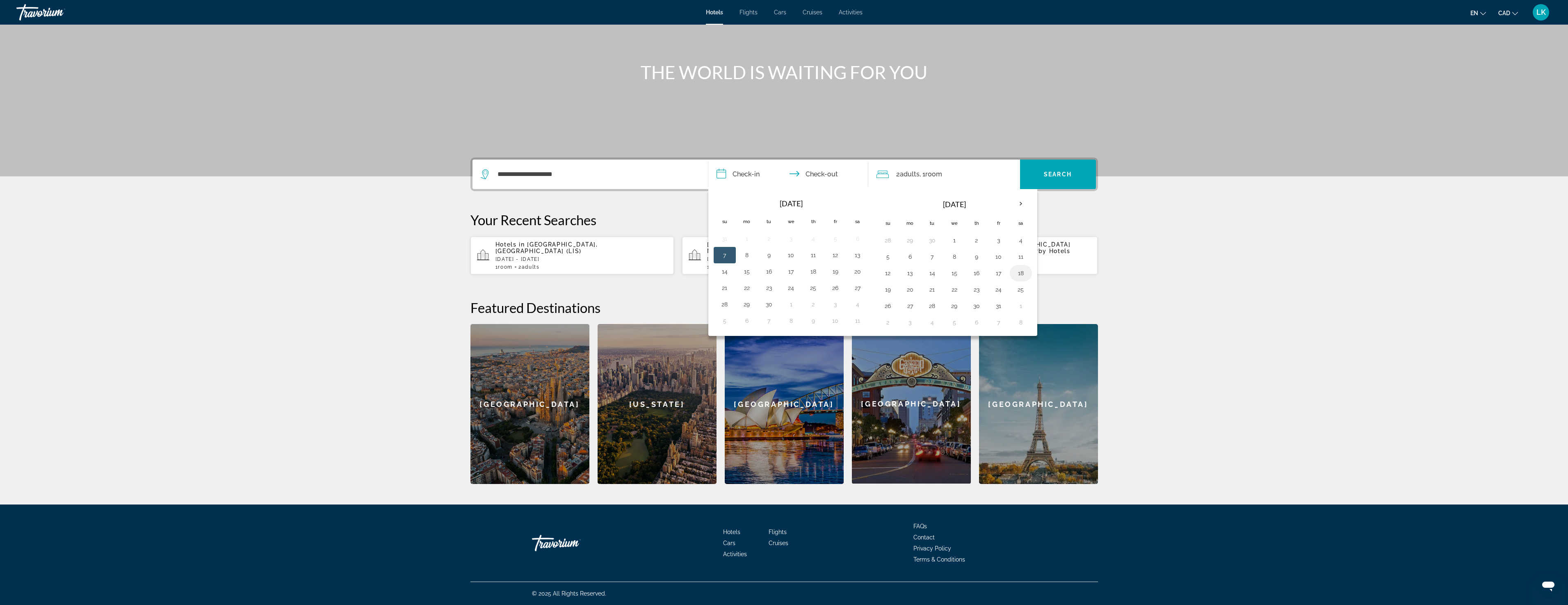
click at [1022, 271] on button "18" at bounding box center [1021, 273] width 13 height 11
click at [884, 286] on button "19" at bounding box center [888, 289] width 13 height 11
type input "**********"
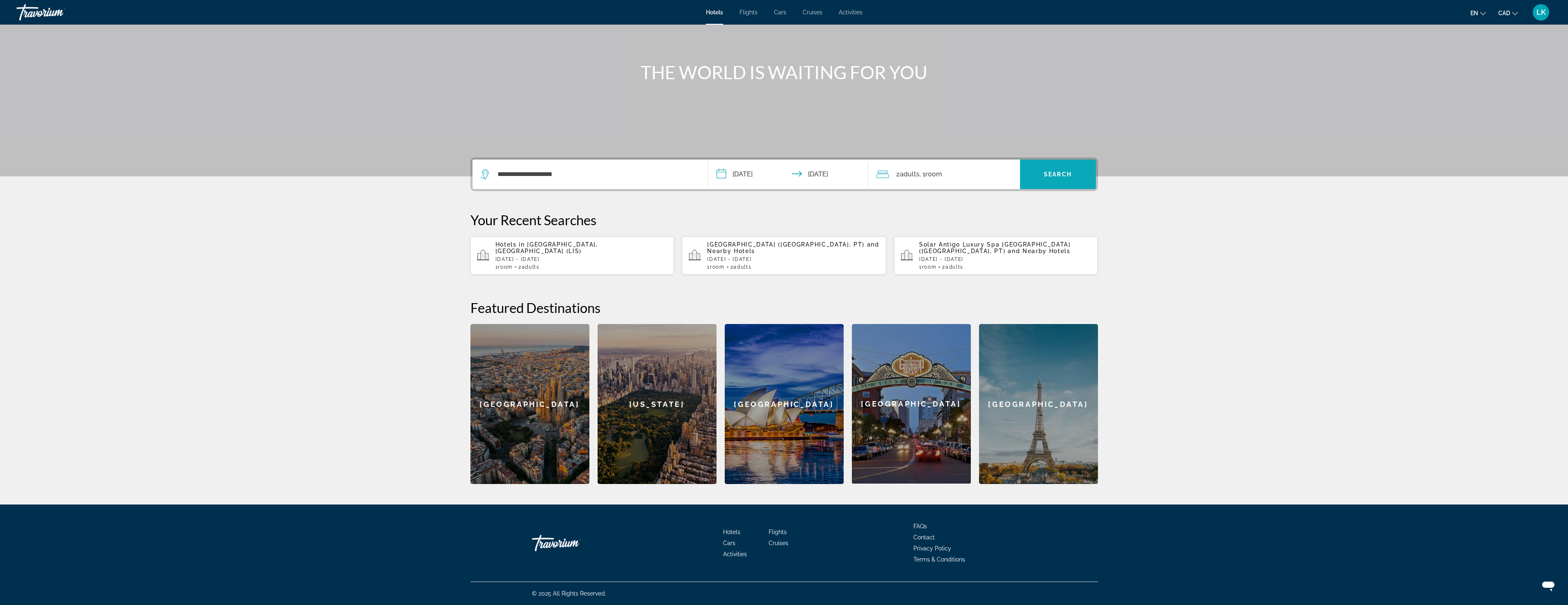
click at [1061, 171] on span "Search widget" at bounding box center [1057, 174] width 76 height 19
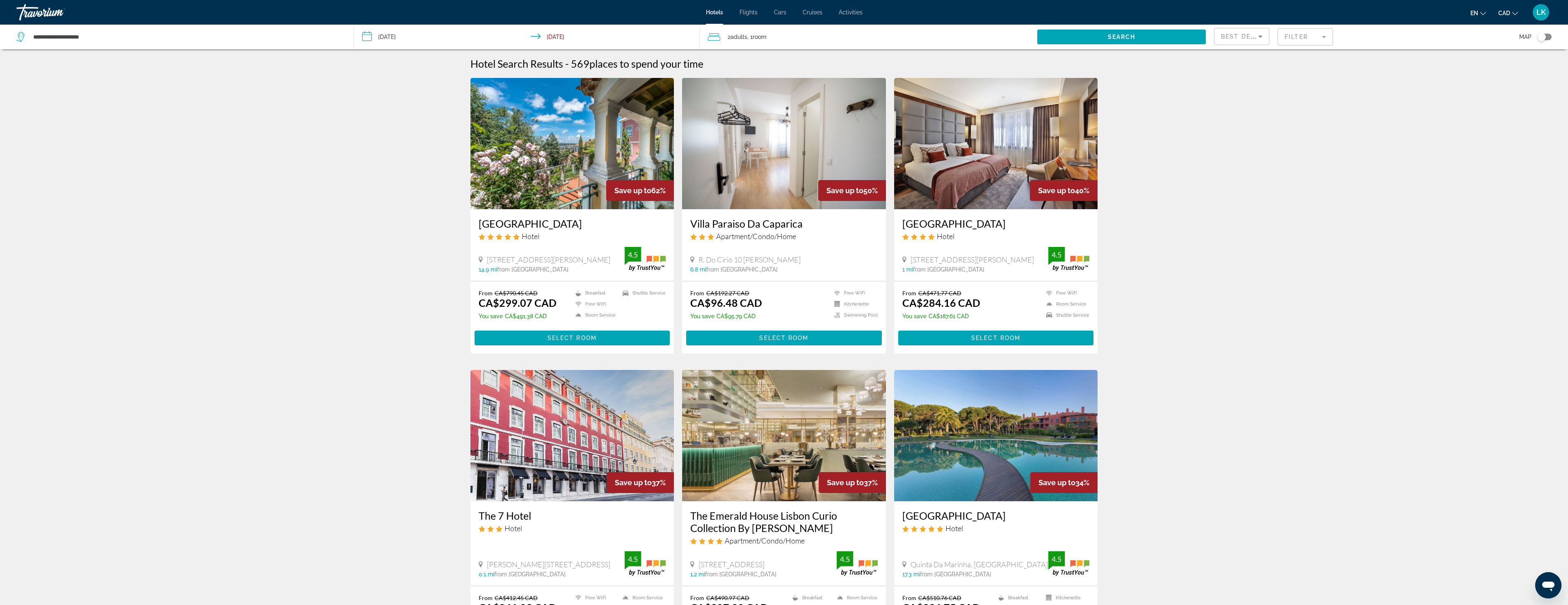
click at [1296, 40] on mat-form-field "Filter" at bounding box center [1305, 37] width 55 height 17
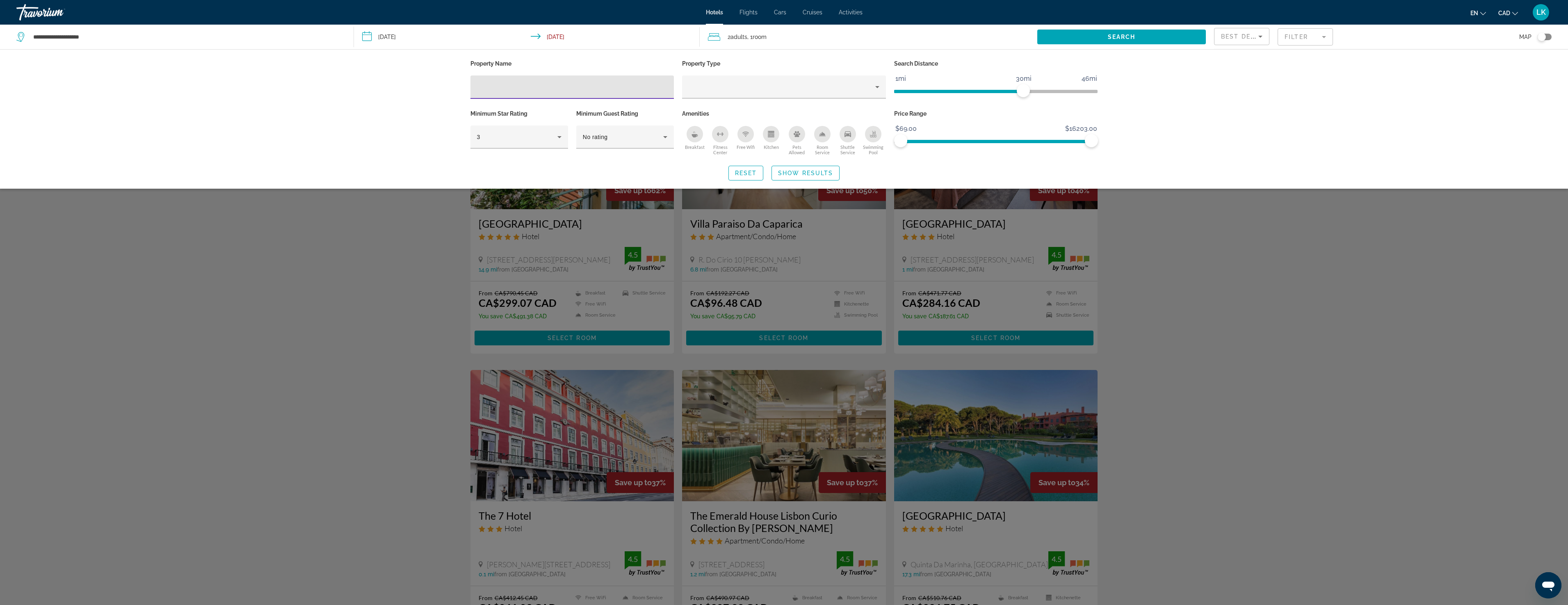
click at [1548, 38] on div "Toggle map" at bounding box center [1544, 37] width 14 height 7
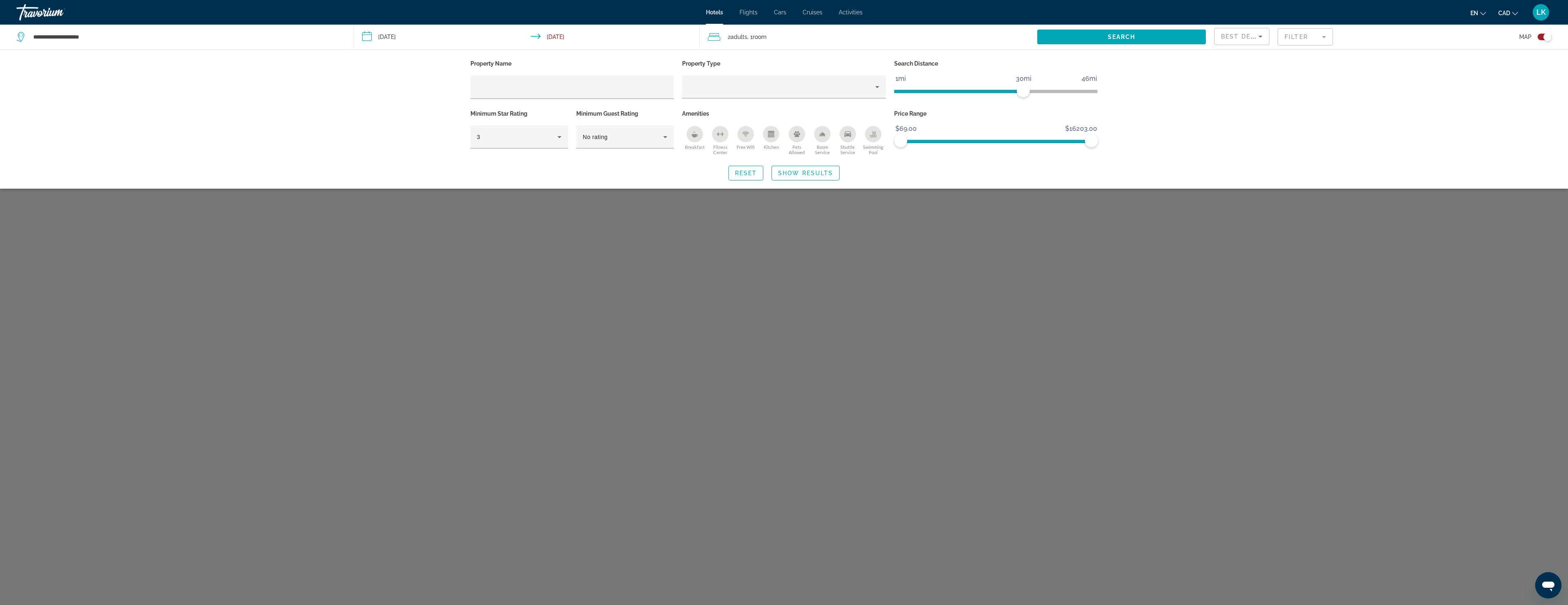
scroll to position [49, 0]
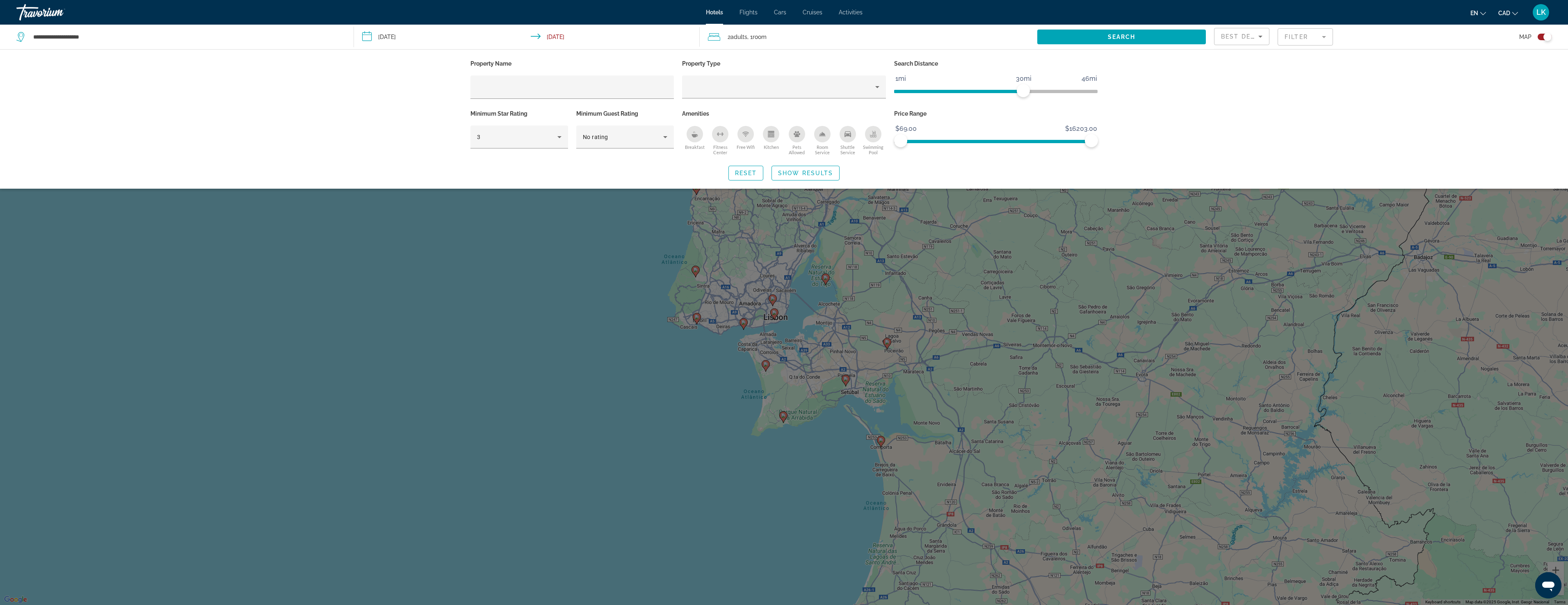
click at [994, 297] on div "Search widget" at bounding box center [784, 364] width 1568 height 482
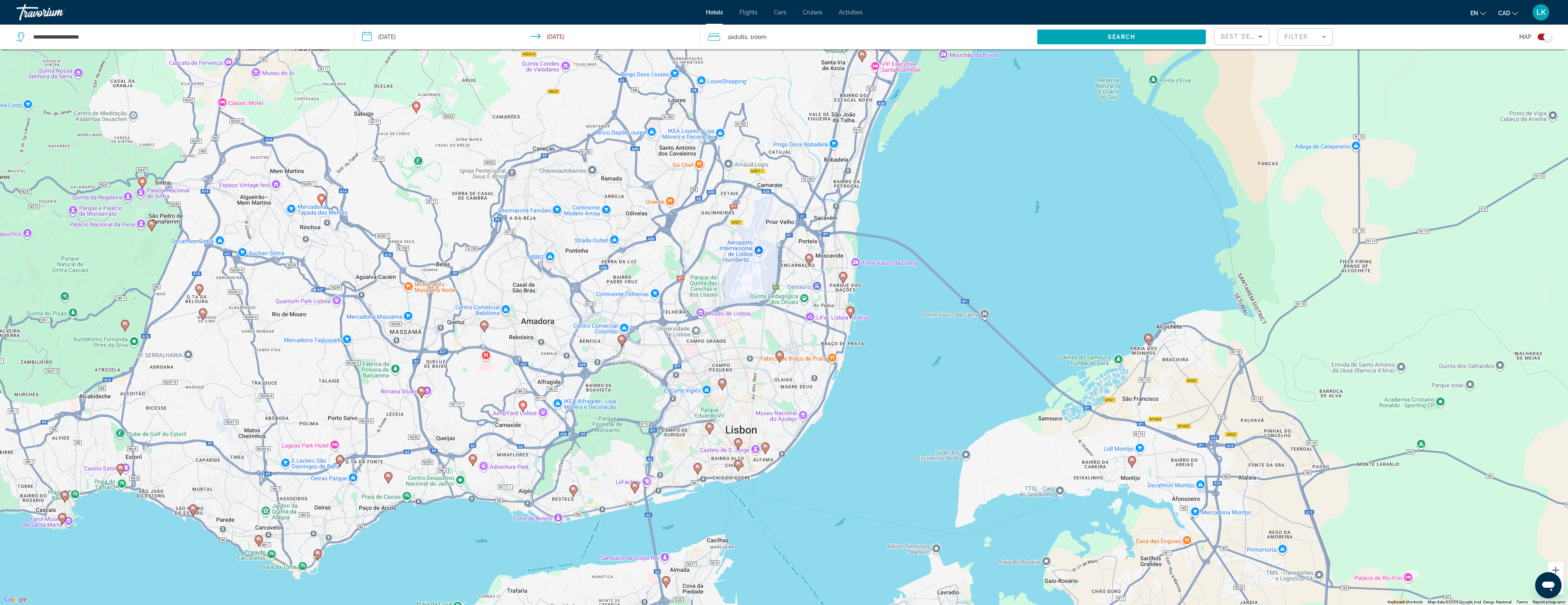
click at [844, 275] on image "Main content" at bounding box center [842, 275] width 5 height 5
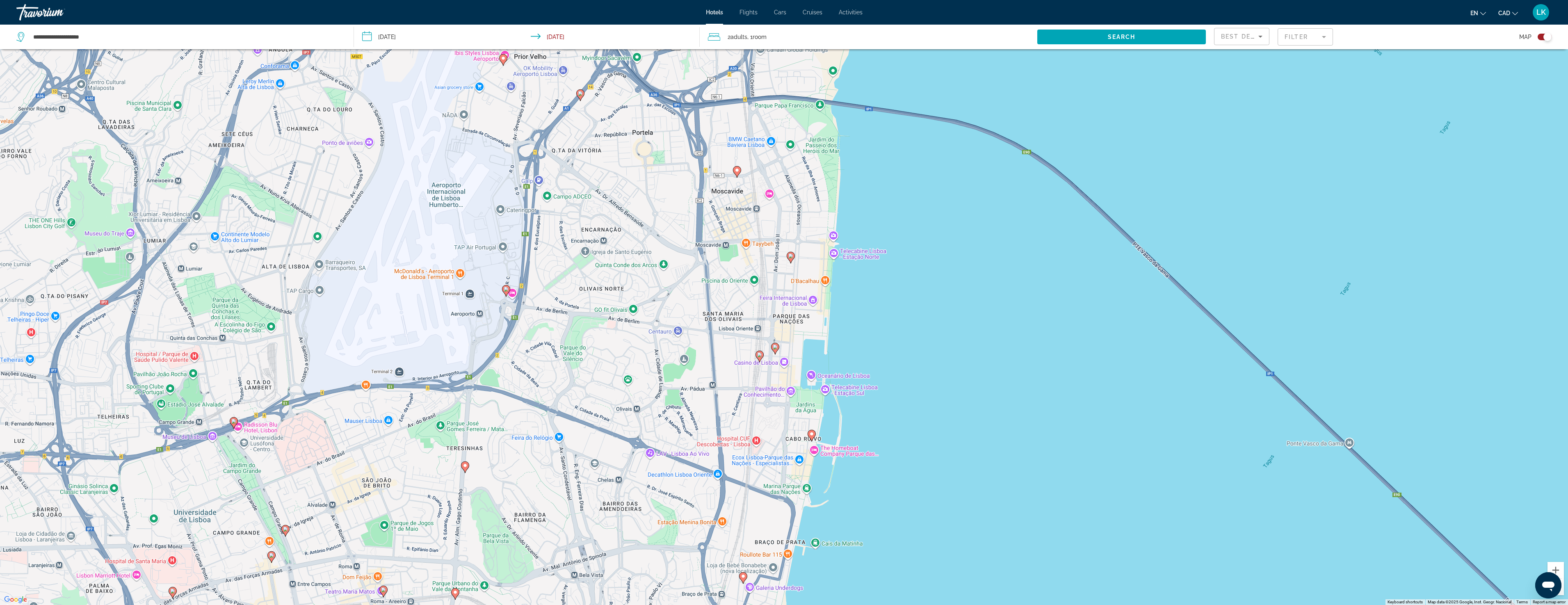
click at [579, 95] on image "Main content" at bounding box center [580, 93] width 5 height 5
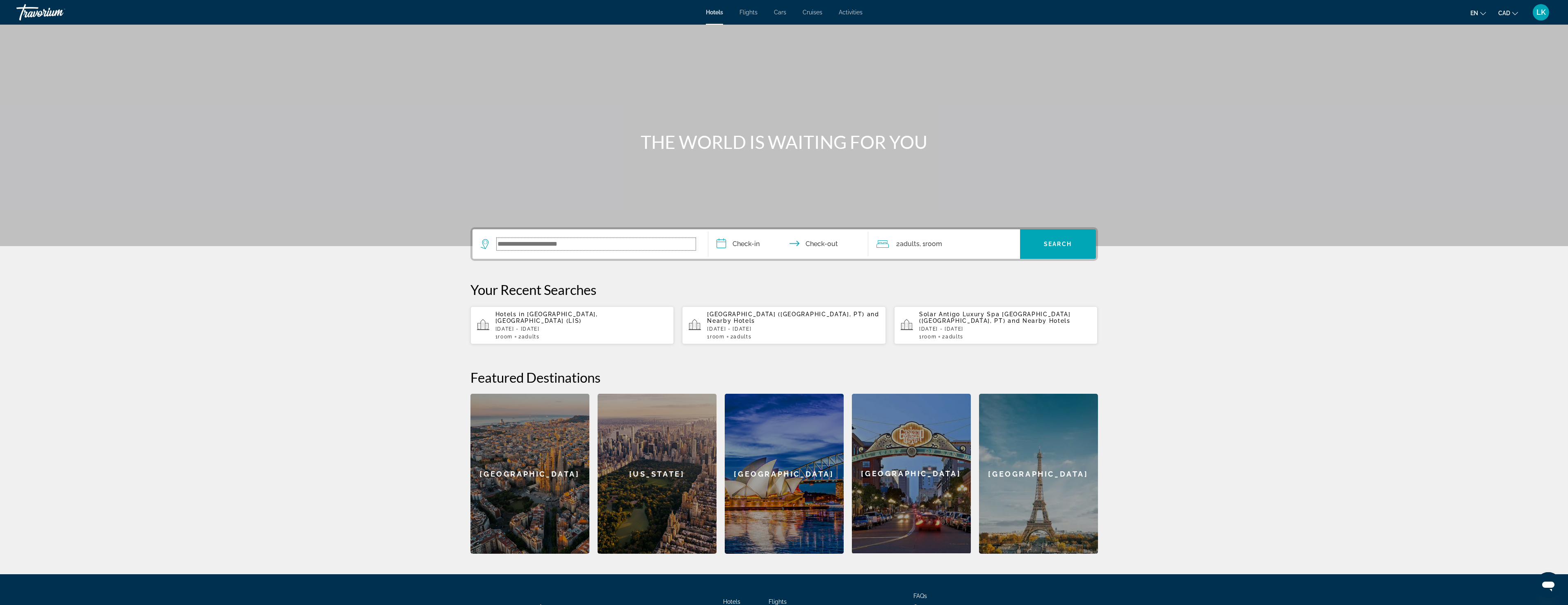
click at [538, 248] on input "Search widget" at bounding box center [596, 244] width 199 height 12
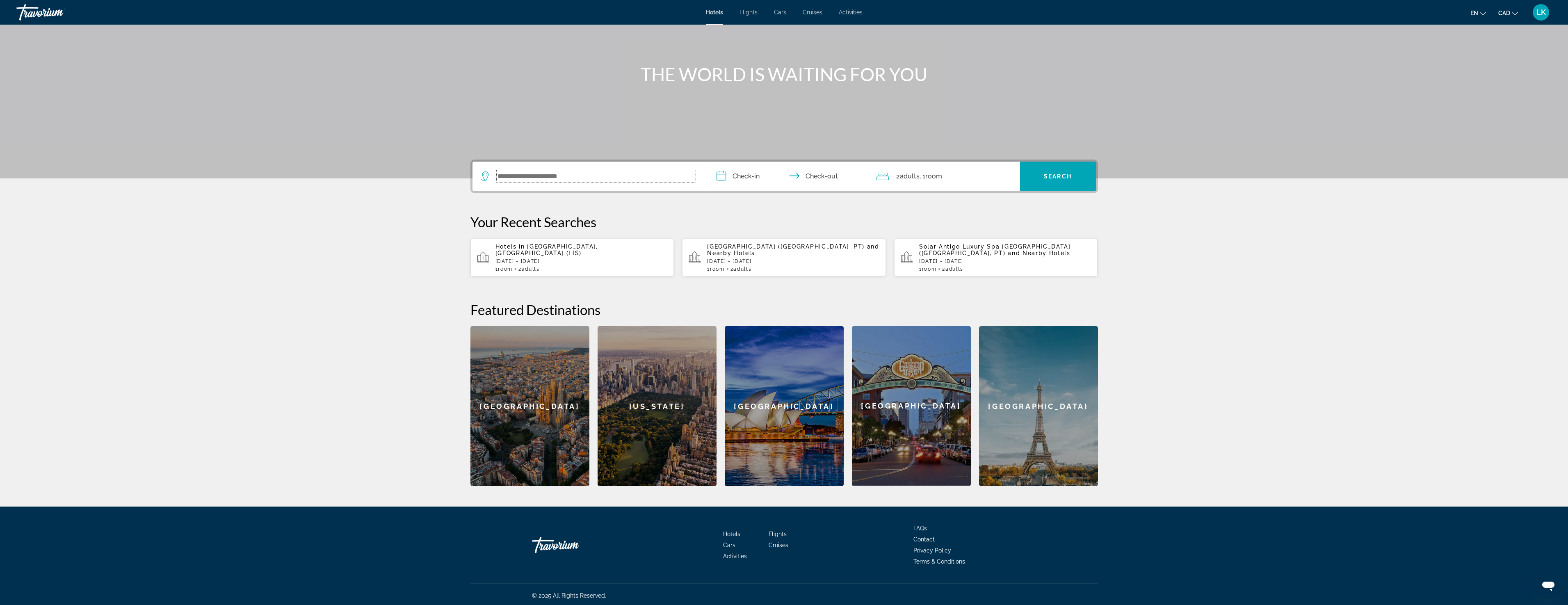
scroll to position [70, 0]
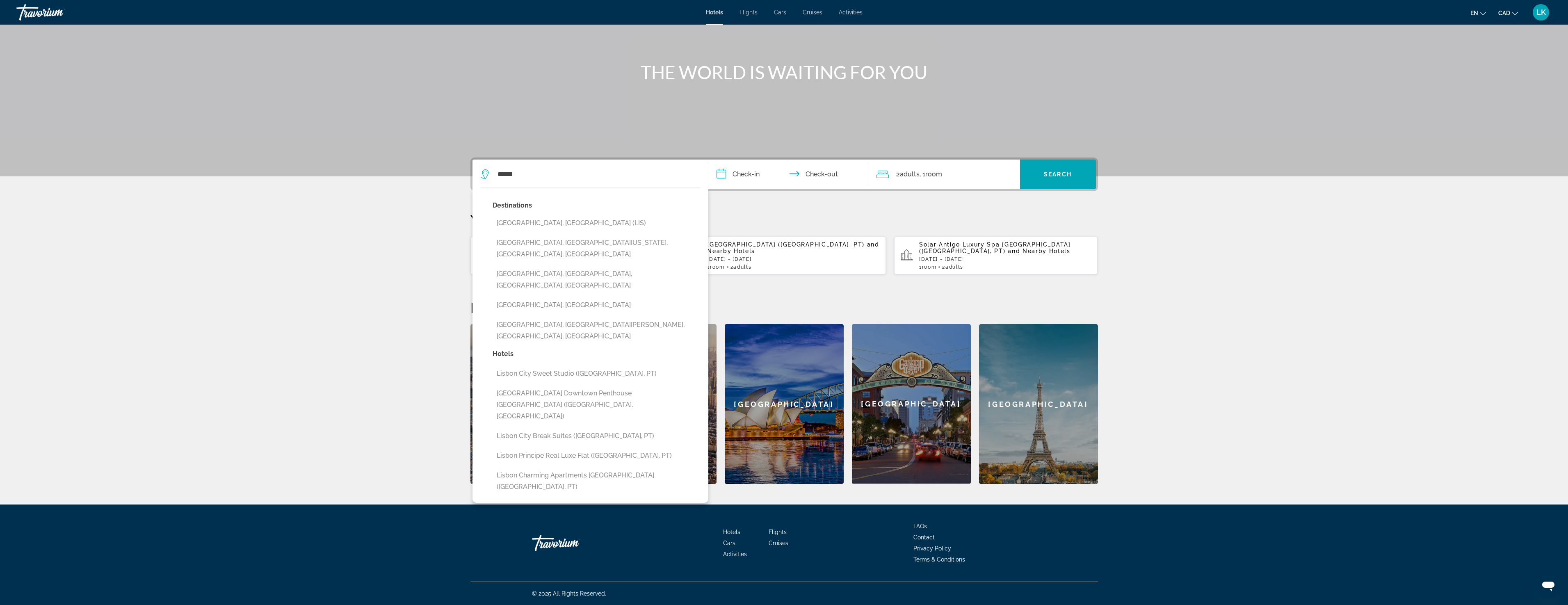
click at [524, 220] on button "[GEOGRAPHIC_DATA], [GEOGRAPHIC_DATA] (LIS)" at bounding box center [596, 223] width 207 height 15
type input "**********"
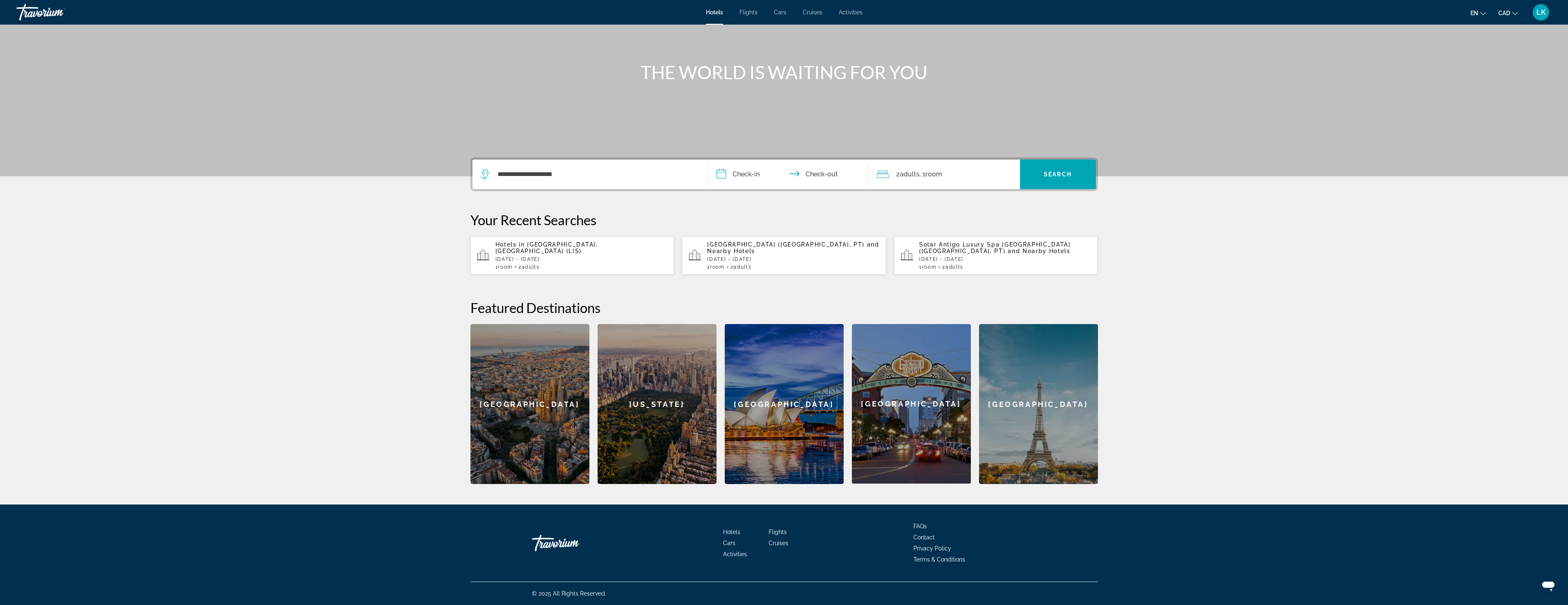
click at [740, 175] on input "**********" at bounding box center [789, 176] width 163 height 32
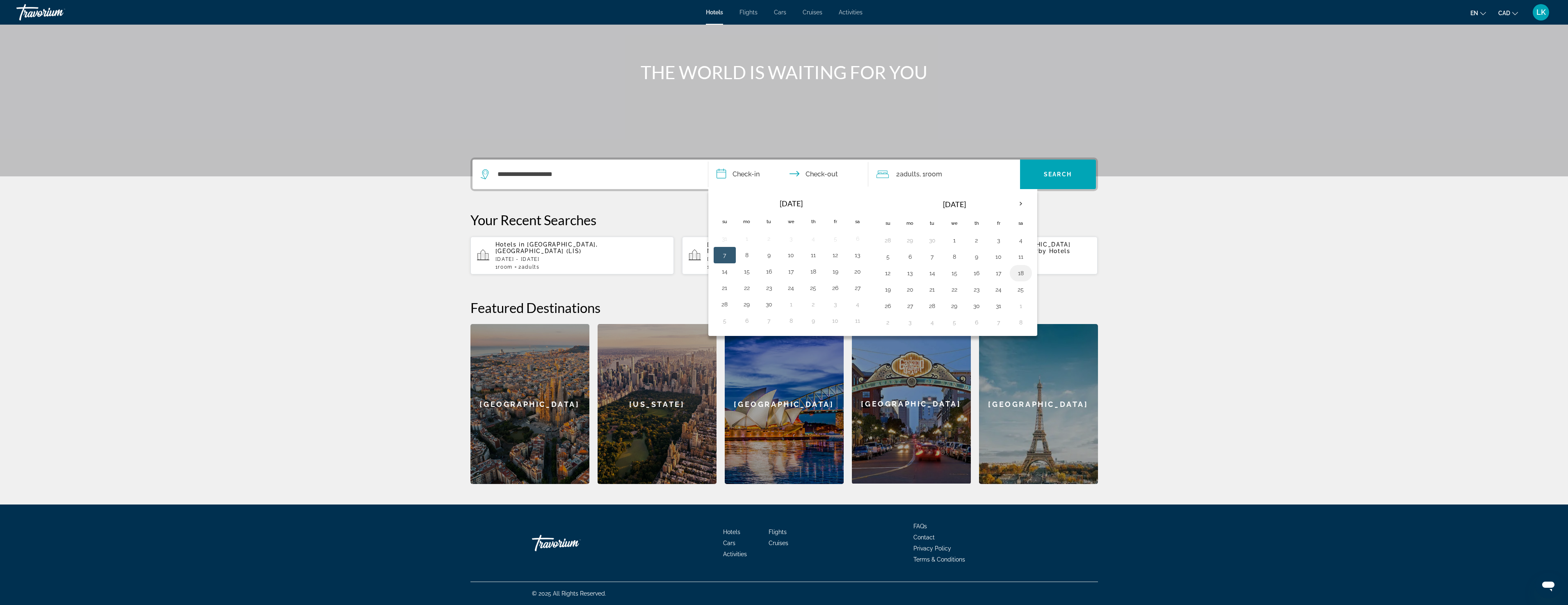
click at [1022, 273] on button "18" at bounding box center [1021, 273] width 13 height 11
click at [884, 290] on button "19" at bounding box center [888, 289] width 13 height 11
type input "**********"
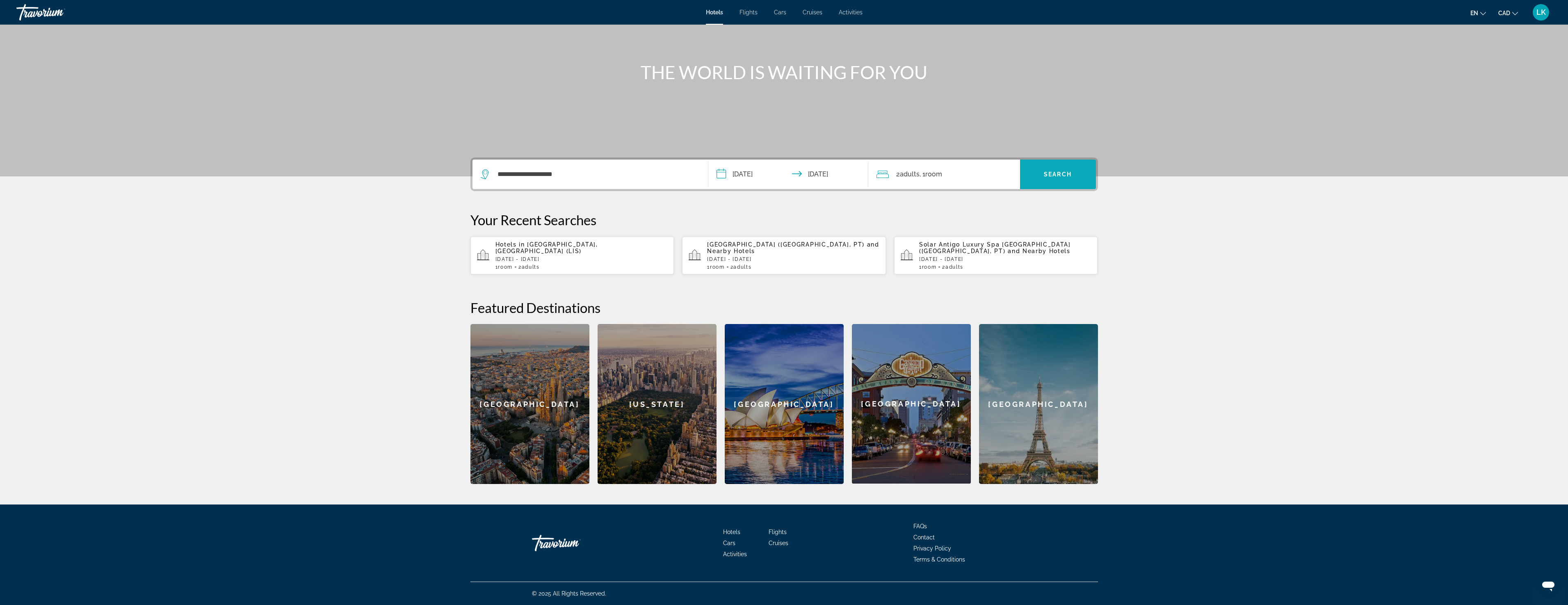
click at [1080, 169] on span "Search widget" at bounding box center [1057, 174] width 76 height 19
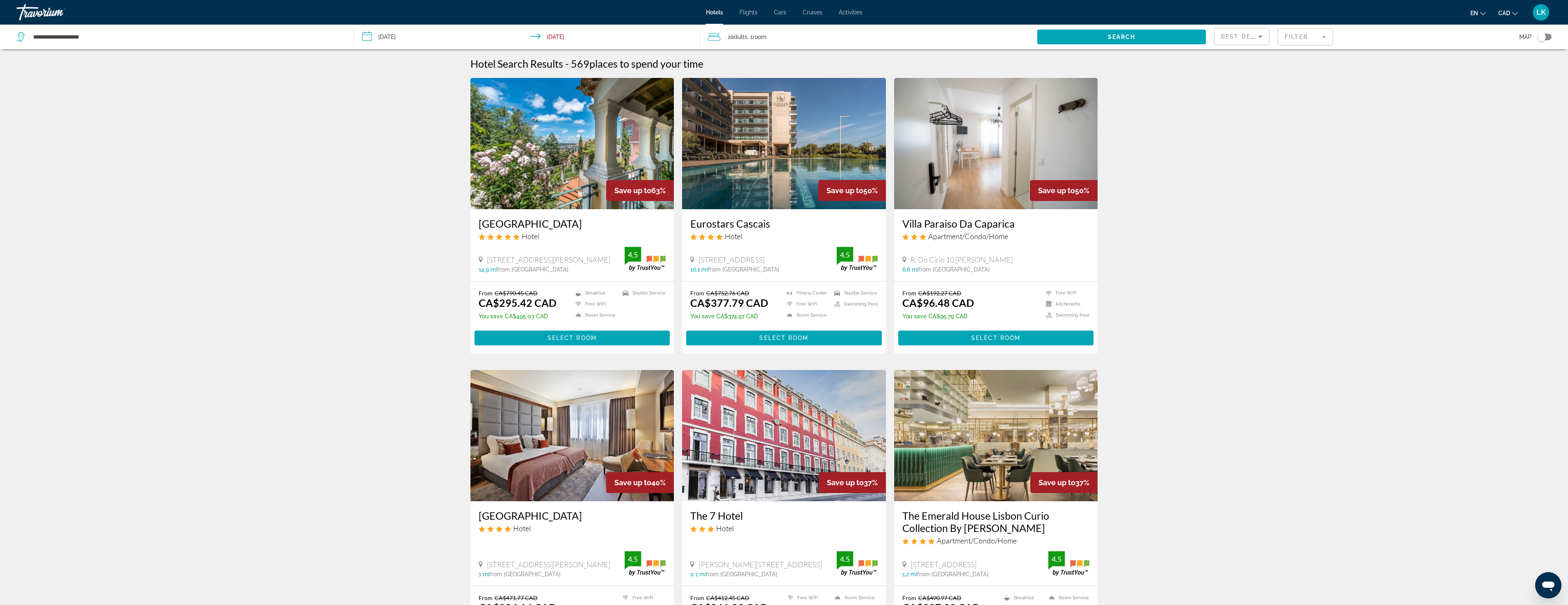
click at [1549, 33] on div "Map" at bounding box center [1446, 37] width 210 height 25
click at [1547, 36] on div "Toggle map" at bounding box center [1544, 37] width 14 height 7
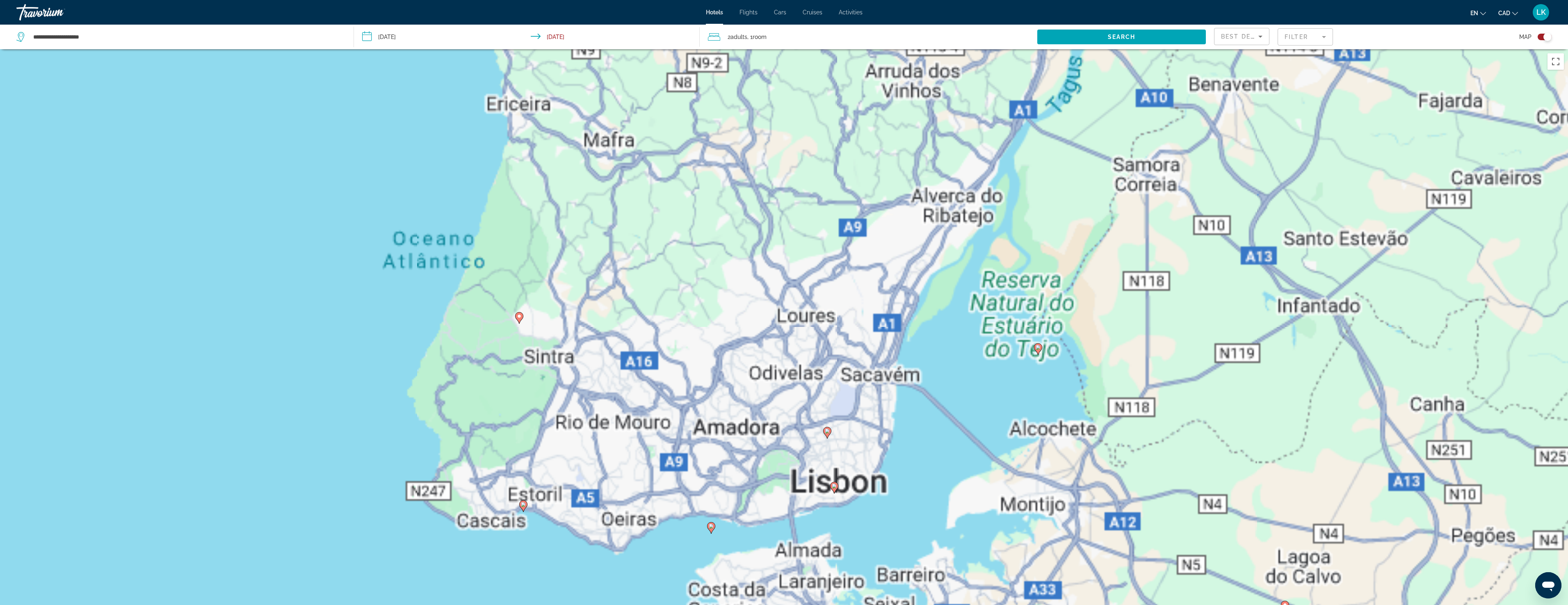
click at [1540, 38] on div "Toggle map" at bounding box center [1544, 37] width 14 height 7
